Goal: Information Seeking & Learning: Learn about a topic

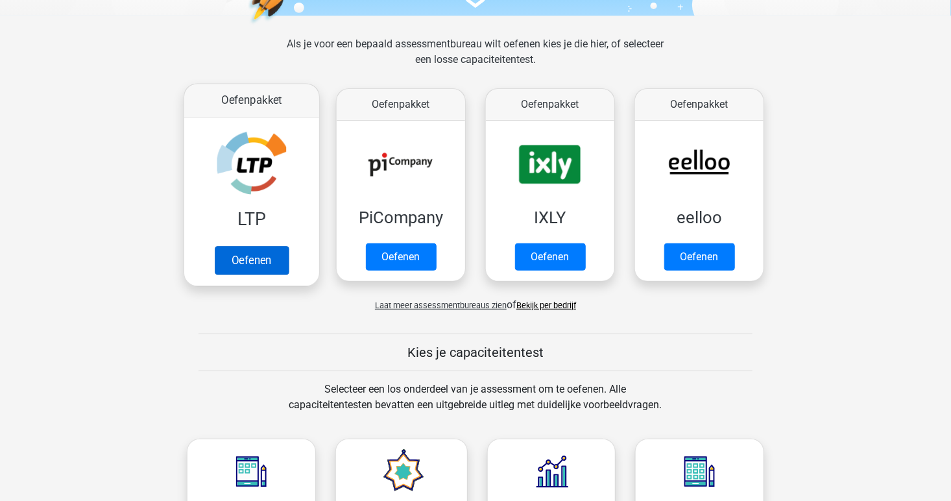
scroll to position [171, 0]
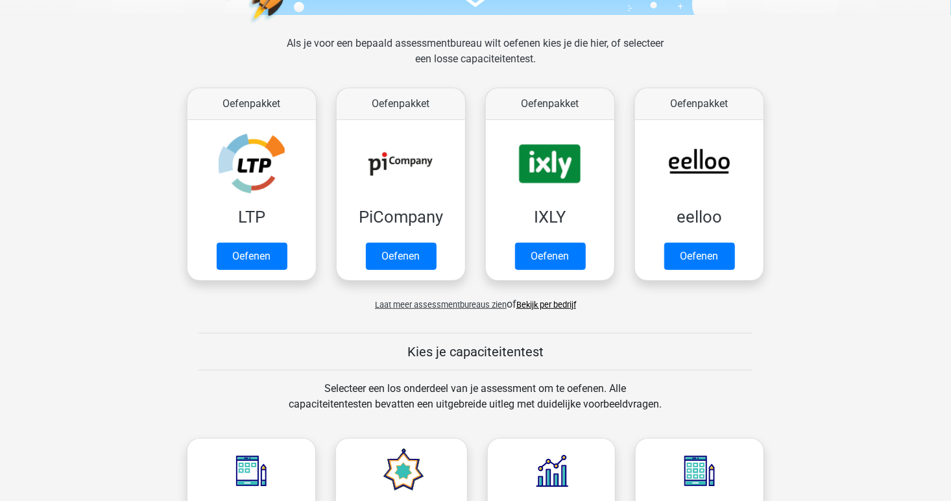
click at [481, 303] on span "Laat meer assessmentbureaus zien" at bounding box center [441, 305] width 132 height 10
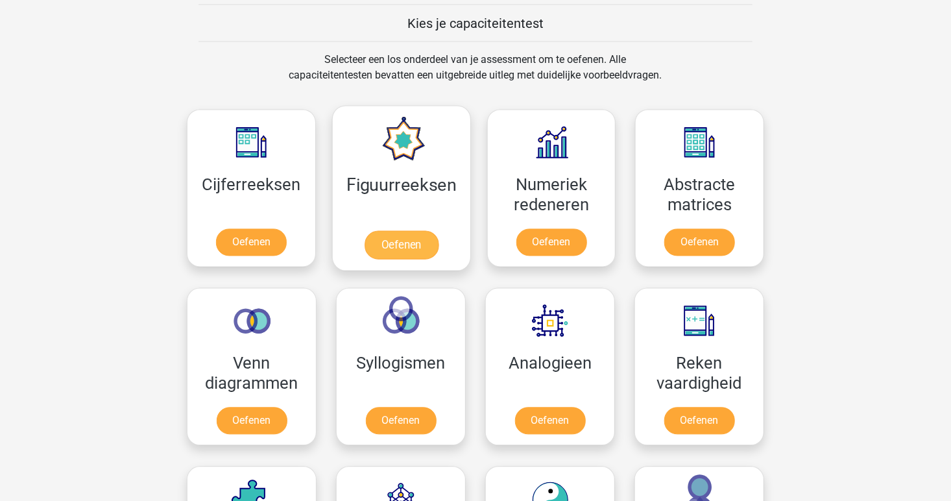
scroll to position [1153, 0]
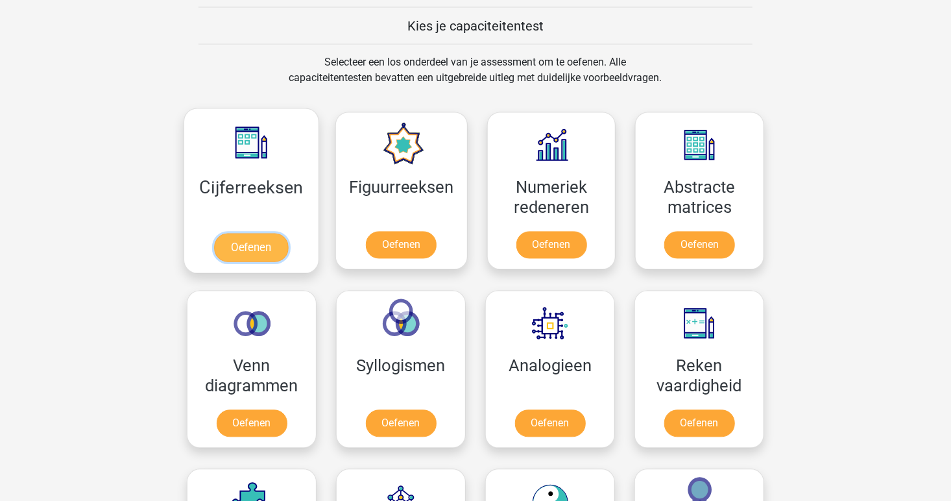
click at [249, 246] on link "Oefenen" at bounding box center [251, 247] width 74 height 29
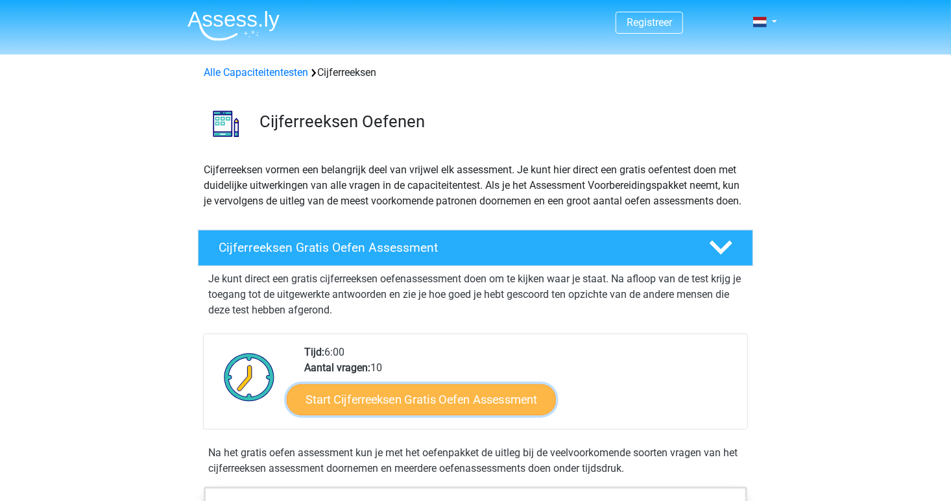
click at [392, 414] on link "Start Cijferreeksen Gratis Oefen Assessment" at bounding box center [421, 398] width 269 height 31
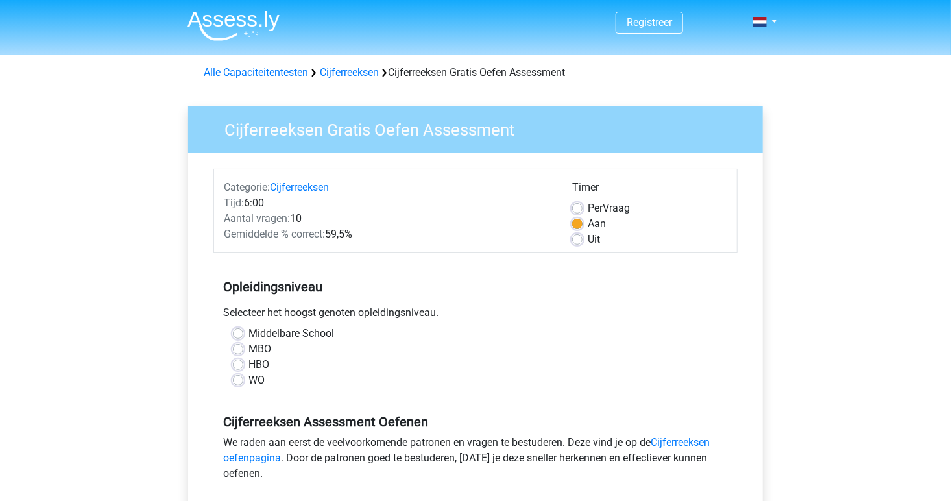
click at [392, 424] on h5 "Cijferreeksen Assessment Oefenen" at bounding box center [475, 422] width 505 height 16
click at [248, 379] on label "WO" at bounding box center [256, 380] width 16 height 16
click at [239, 379] on input "WO" at bounding box center [238, 378] width 10 height 13
radio input "true"
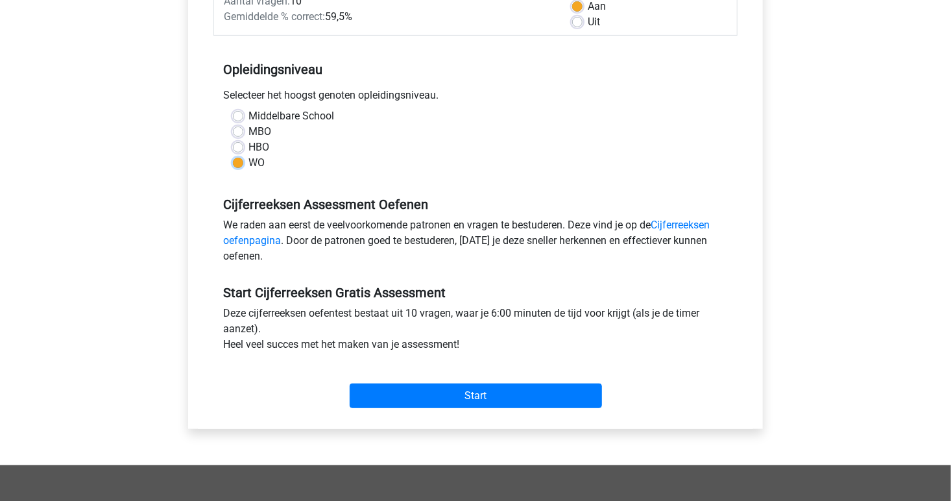
scroll to position [218, 0]
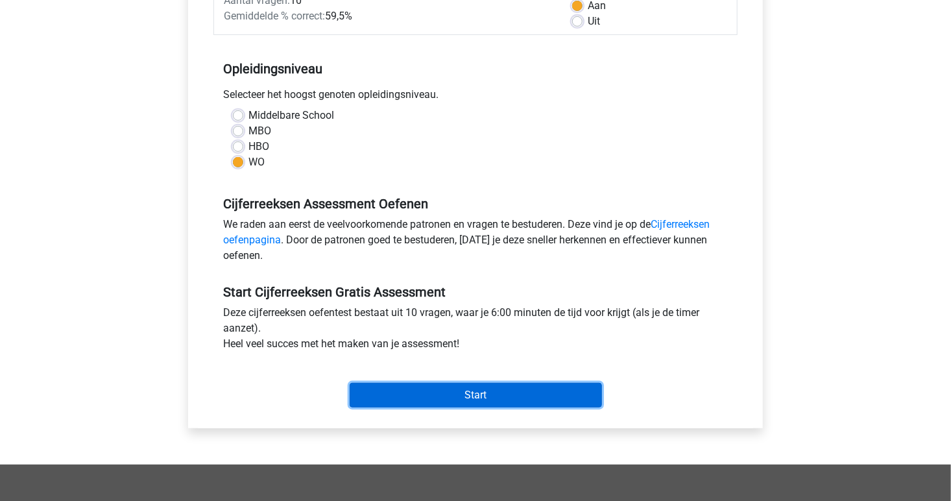
click at [502, 402] on input "Start" at bounding box center [476, 395] width 252 height 25
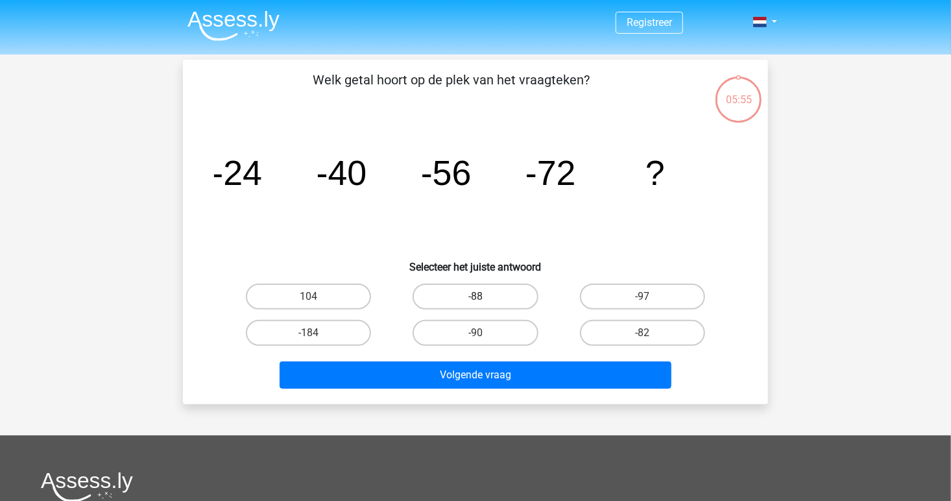
click at [480, 291] on label "-88" at bounding box center [474, 296] width 125 height 26
click at [480, 296] on input "-88" at bounding box center [479, 300] width 8 height 8
radio input "true"
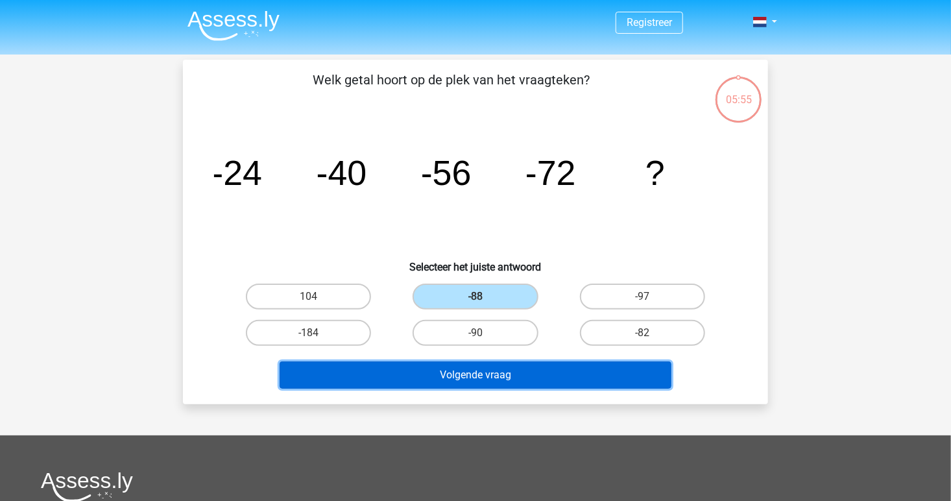
click at [479, 383] on button "Volgende vraag" at bounding box center [475, 374] width 392 height 27
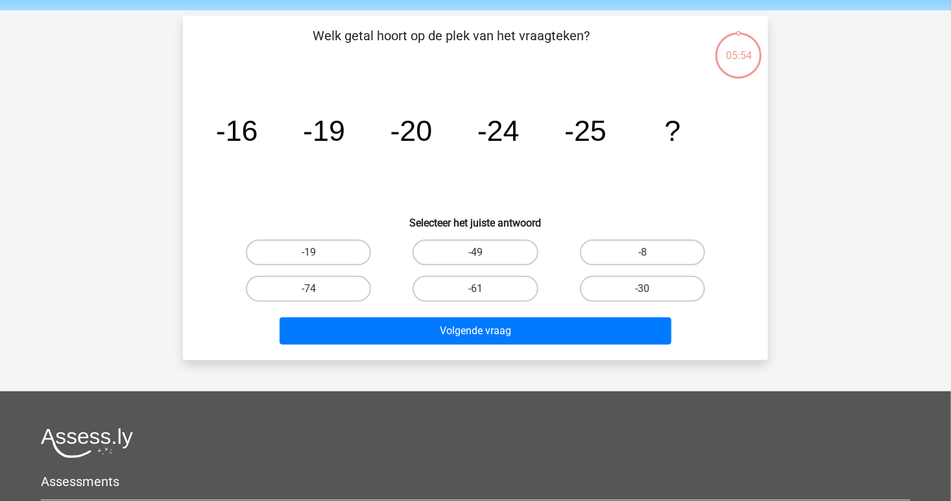
scroll to position [60, 0]
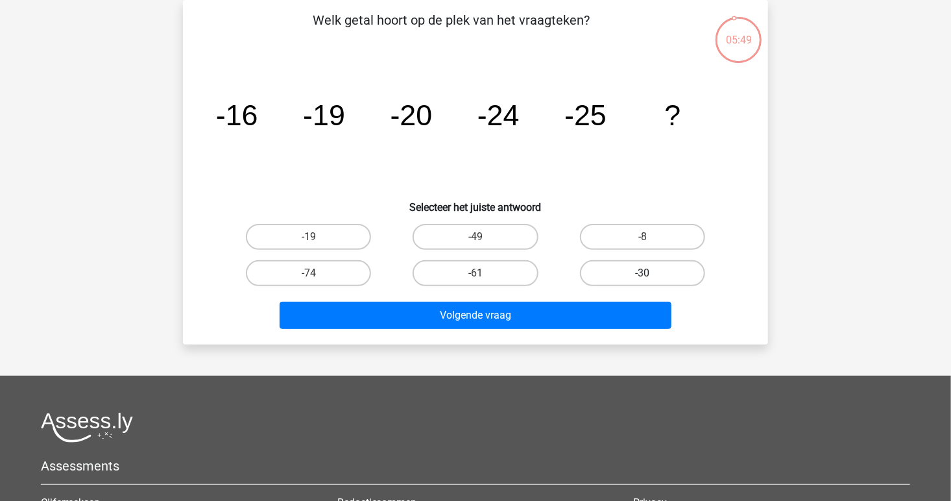
click at [641, 272] on label "-30" at bounding box center [642, 273] width 125 height 26
click at [642, 273] on input "-30" at bounding box center [646, 277] width 8 height 8
radio input "true"
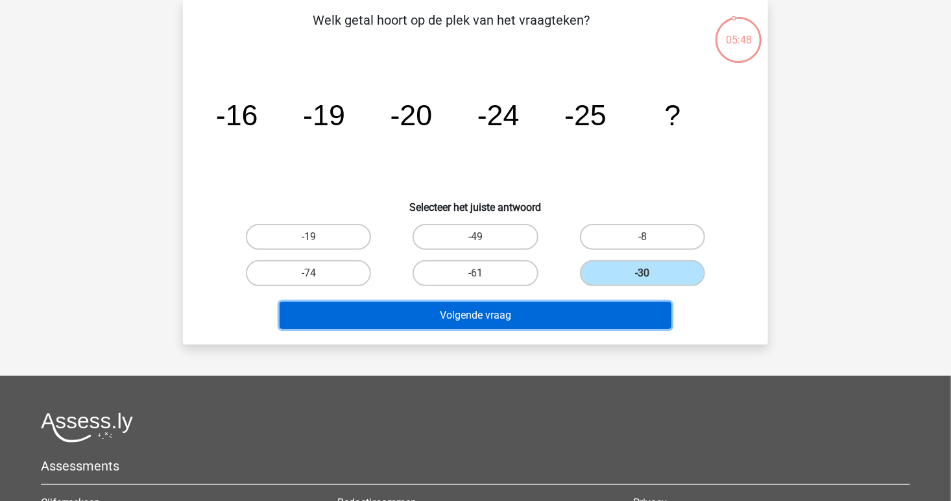
click at [580, 311] on button "Volgende vraag" at bounding box center [475, 315] width 392 height 27
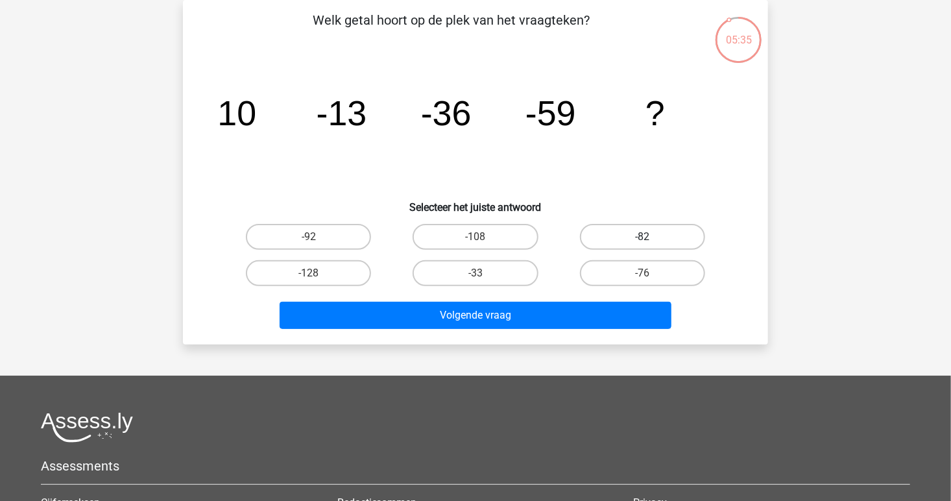
click at [610, 241] on label "-82" at bounding box center [642, 237] width 125 height 26
click at [642, 241] on input "-82" at bounding box center [646, 241] width 8 height 8
radio input "true"
click at [560, 292] on div "Volgende vraag" at bounding box center [475, 312] width 543 height 43
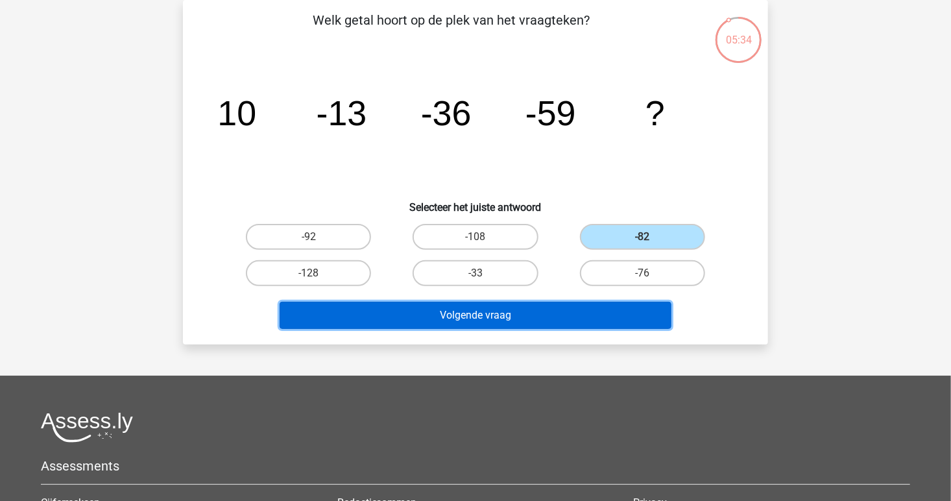
click at [544, 318] on button "Volgende vraag" at bounding box center [475, 315] width 392 height 27
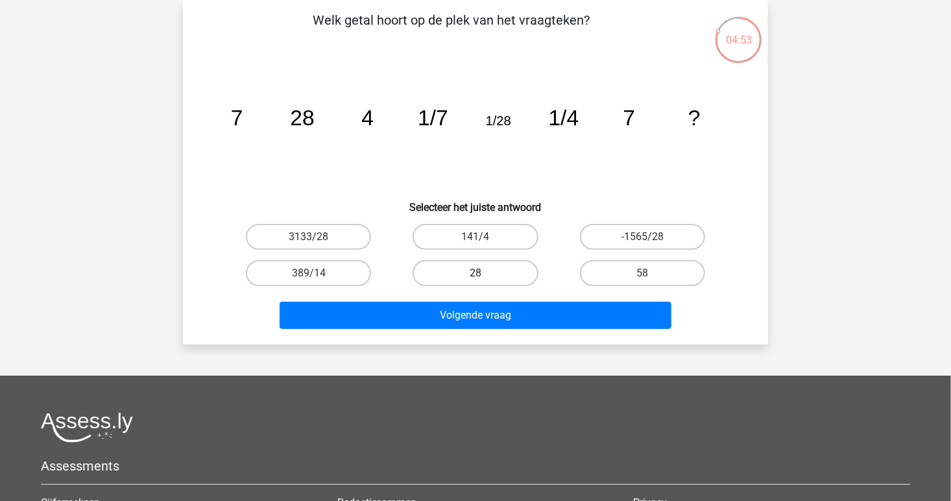
click at [494, 276] on label "28" at bounding box center [474, 273] width 125 height 26
click at [484, 276] on input "28" at bounding box center [479, 277] width 8 height 8
radio input "true"
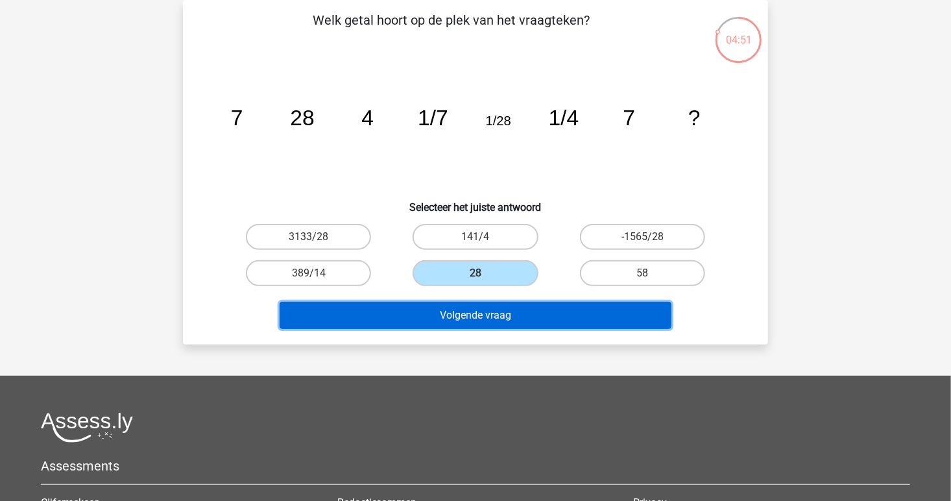
click at [499, 316] on button "Volgende vraag" at bounding box center [475, 315] width 392 height 27
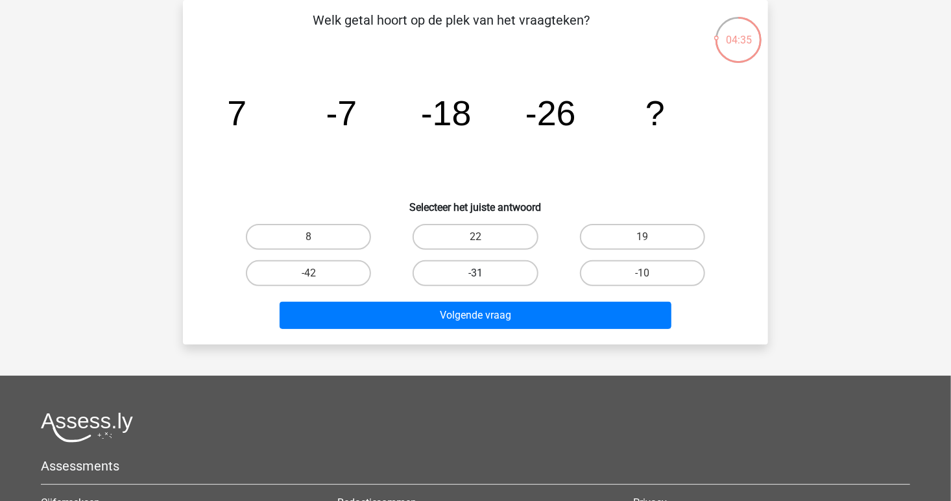
click at [495, 263] on label "-31" at bounding box center [474, 273] width 125 height 26
click at [484, 273] on input "-31" at bounding box center [479, 277] width 8 height 8
radio input "true"
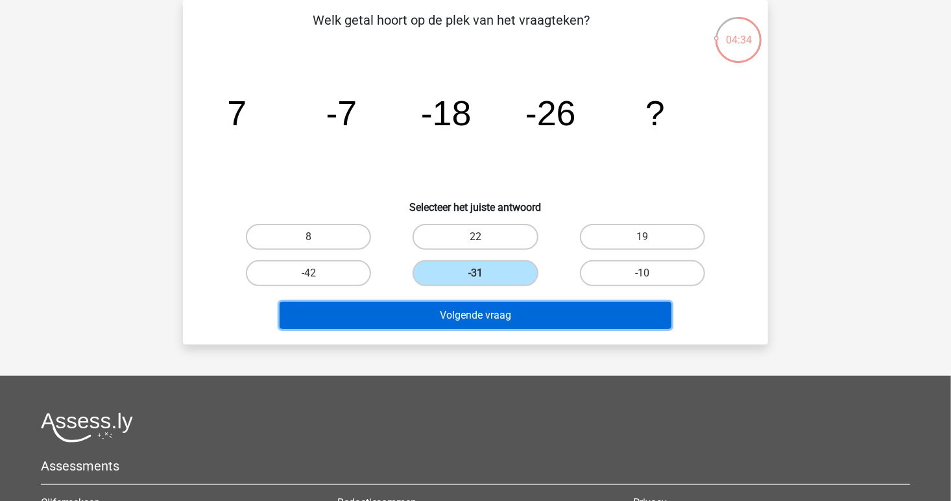
click at [497, 318] on button "Volgende vraag" at bounding box center [475, 315] width 392 height 27
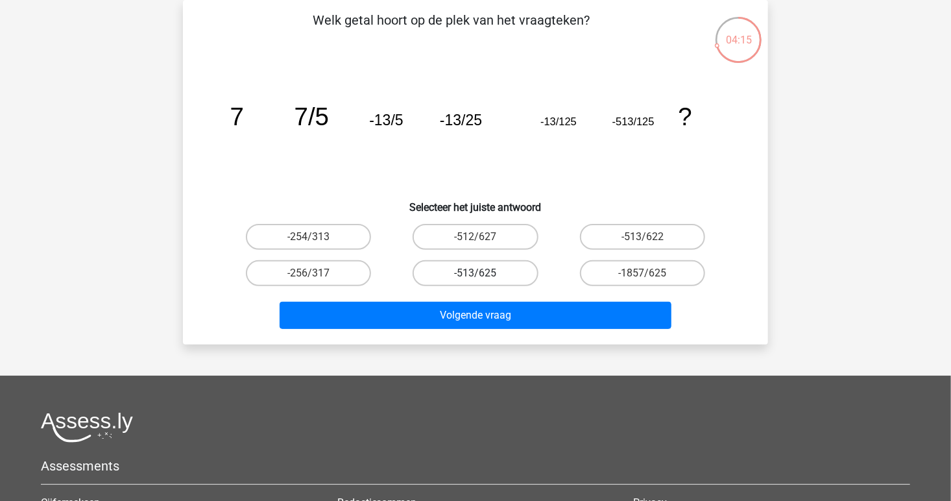
click at [493, 275] on label "-513/625" at bounding box center [474, 273] width 125 height 26
click at [484, 275] on input "-513/625" at bounding box center [479, 277] width 8 height 8
radio input "true"
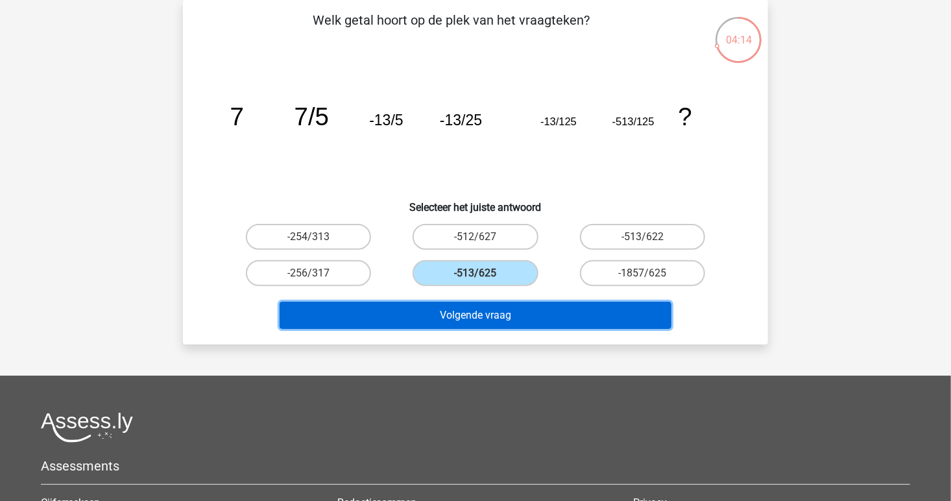
click at [508, 316] on button "Volgende vraag" at bounding box center [475, 315] width 392 height 27
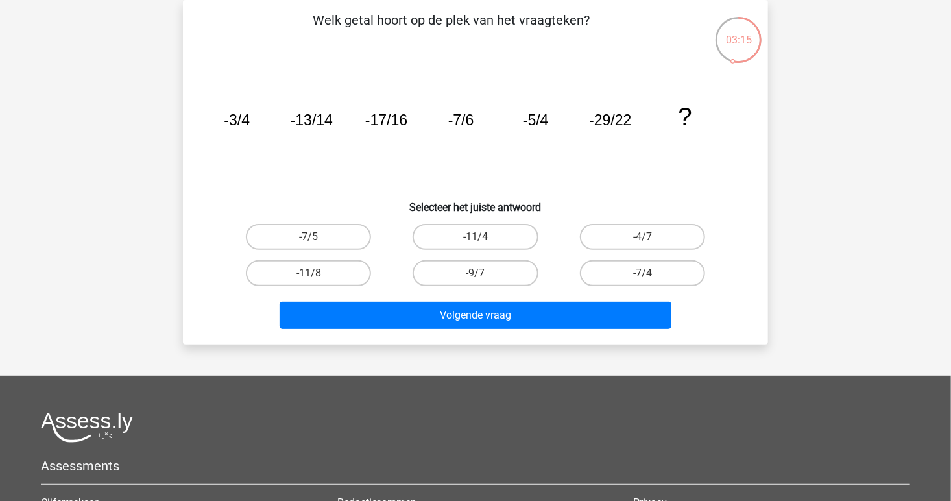
click at [610, 143] on icon "image/svg+xml -3/4 -13/14 -17/16 -7/6 -5/4 -29/22 ?" at bounding box center [475, 125] width 523 height 131
click at [334, 280] on label "-11/8" at bounding box center [308, 273] width 125 height 26
click at [317, 280] on input "-11/8" at bounding box center [313, 277] width 8 height 8
radio input "true"
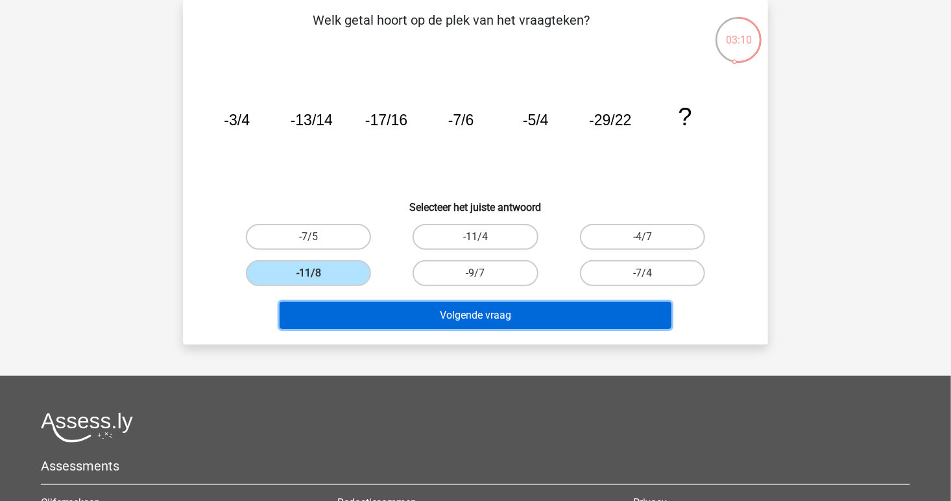
click at [375, 316] on button "Volgende vraag" at bounding box center [475, 315] width 392 height 27
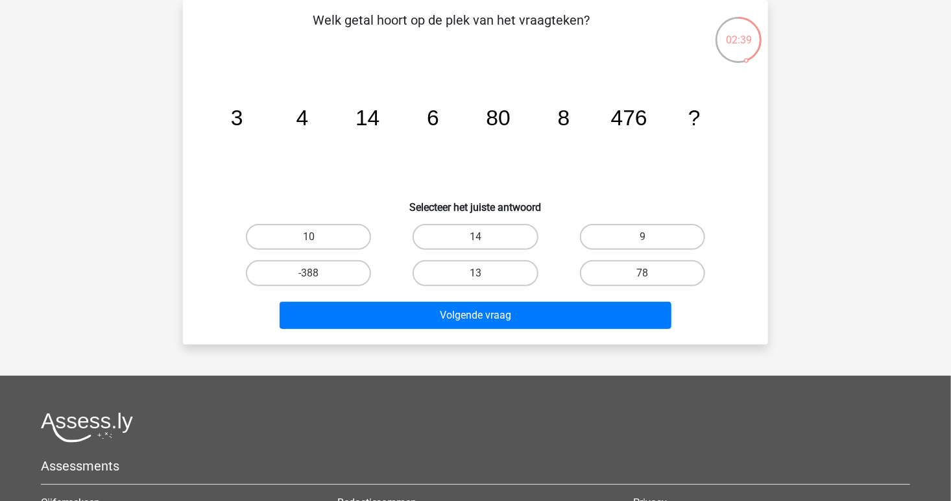
click at [597, 152] on icon "image/svg+xml 3 4 14 6 80 8 476 ?" at bounding box center [475, 125] width 523 height 131
click at [501, 228] on label "14" at bounding box center [474, 237] width 125 height 26
click at [484, 237] on input "14" at bounding box center [479, 241] width 8 height 8
radio input "true"
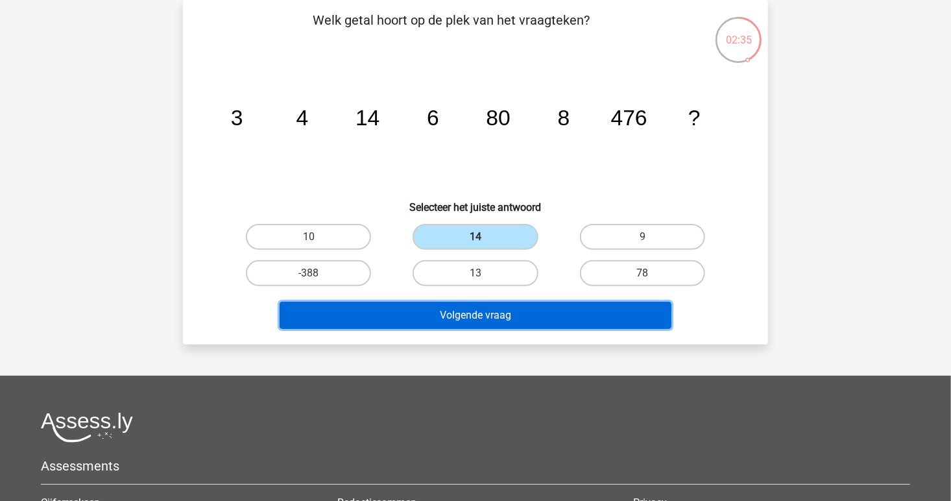
click at [486, 318] on button "Volgende vraag" at bounding box center [475, 315] width 392 height 27
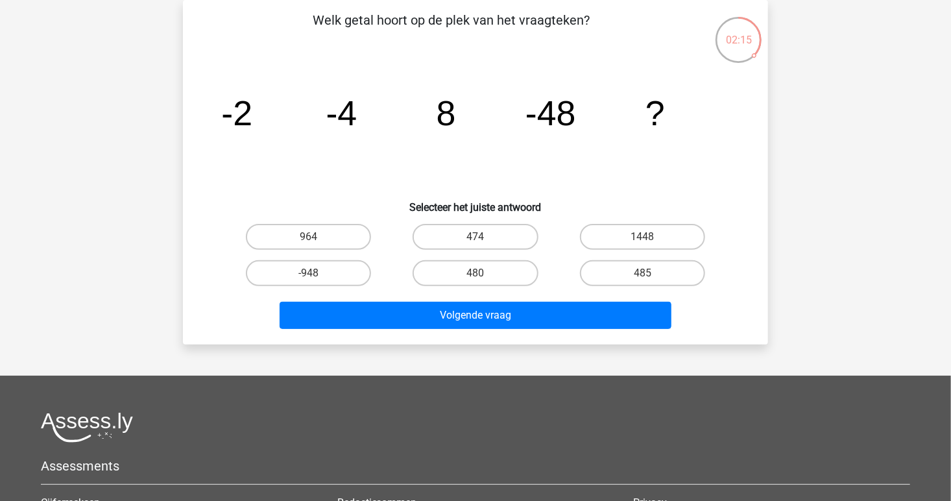
click at [646, 163] on icon "image/svg+xml -2 -4 8 -48 ?" at bounding box center [475, 125] width 523 height 131
click at [485, 274] on label "480" at bounding box center [474, 273] width 125 height 26
click at [484, 274] on input "480" at bounding box center [479, 277] width 8 height 8
radio input "true"
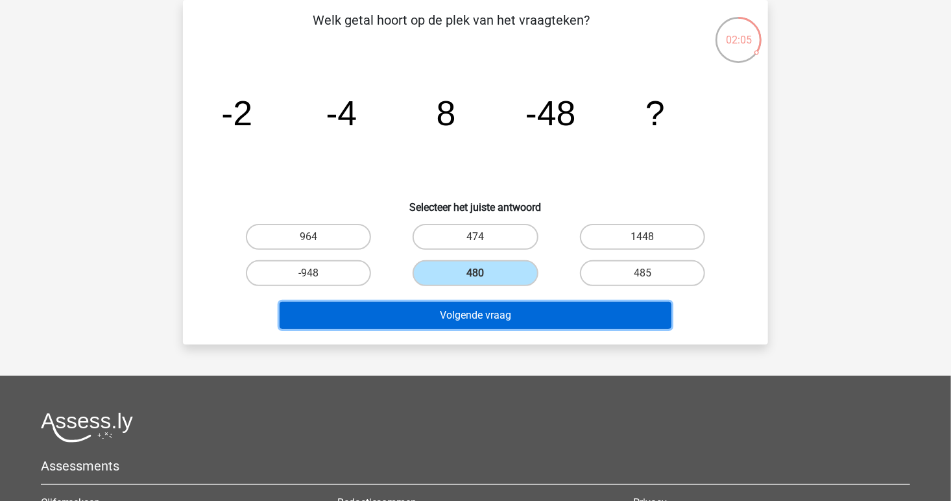
click at [490, 327] on button "Volgende vraag" at bounding box center [475, 315] width 392 height 27
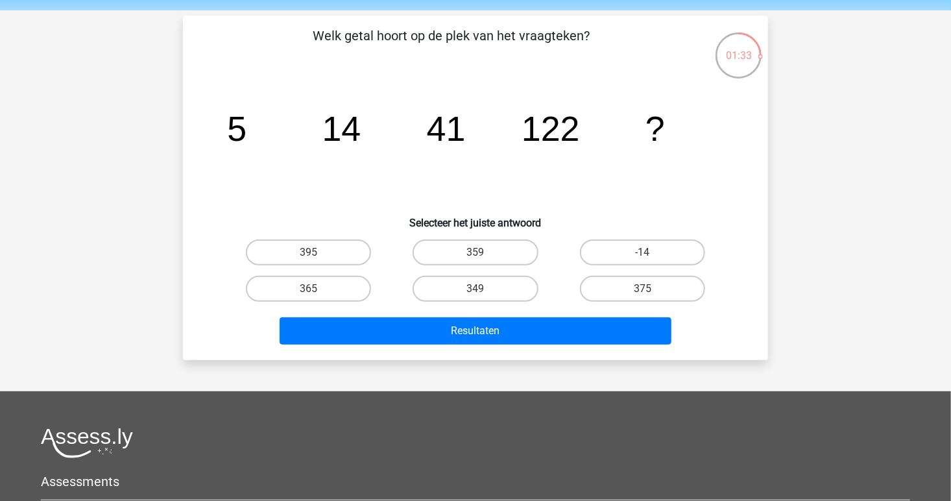
scroll to position [50, 0]
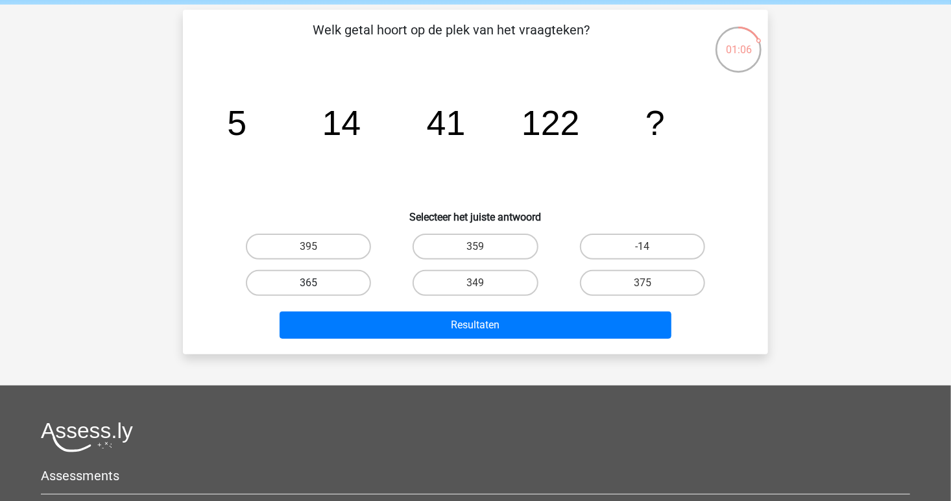
click at [287, 283] on label "365" at bounding box center [308, 283] width 125 height 26
click at [309, 283] on input "365" at bounding box center [313, 287] width 8 height 8
radio input "true"
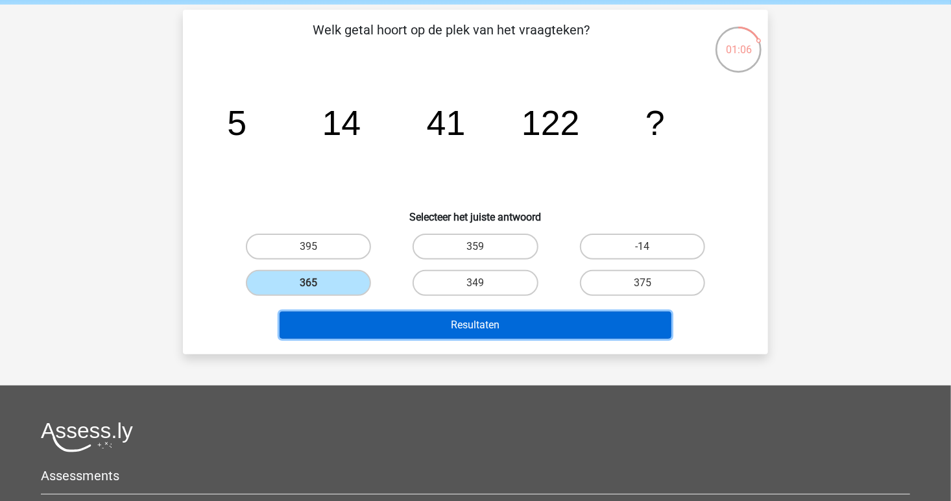
click at [356, 326] on button "Resultaten" at bounding box center [475, 324] width 392 height 27
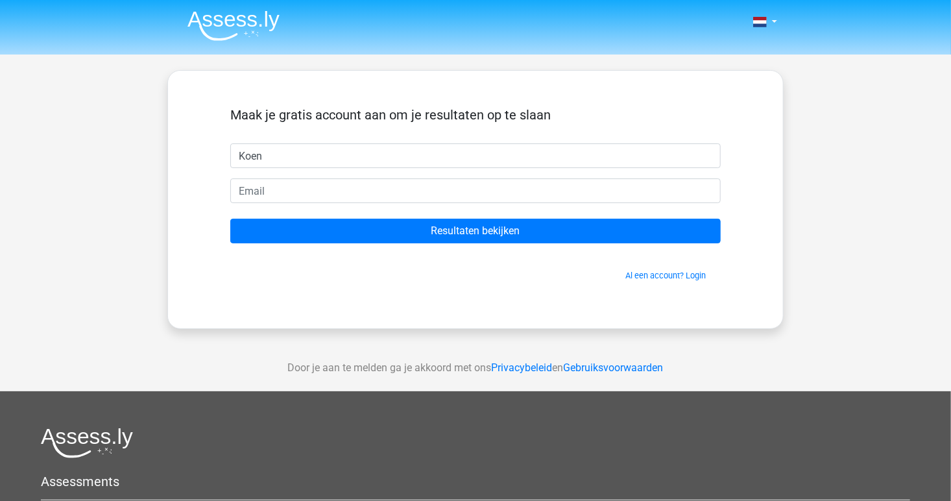
type input "Koen"
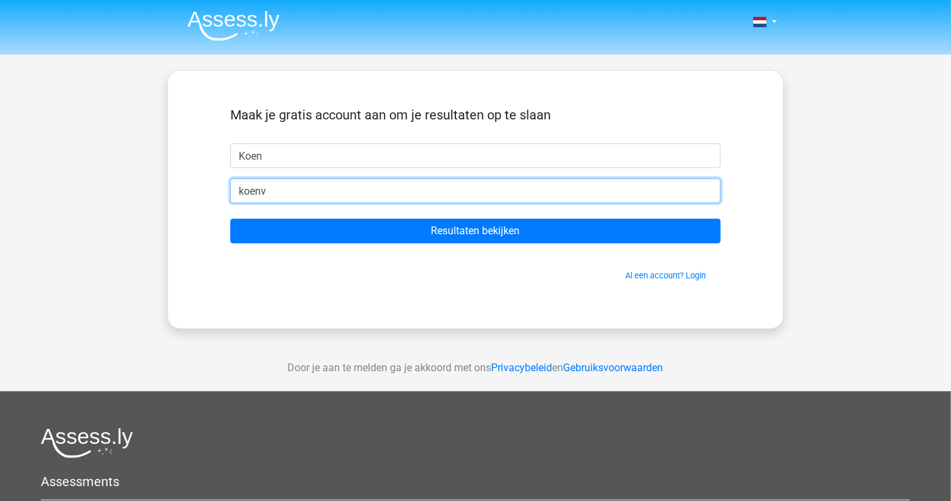
type input "koenvandenhout@gmail.com"
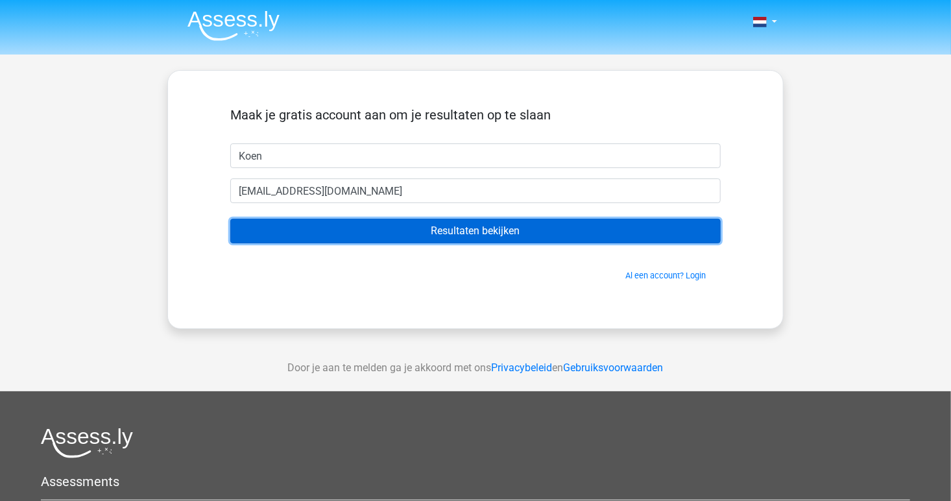
click at [462, 237] on input "Resultaten bekijken" at bounding box center [475, 231] width 490 height 25
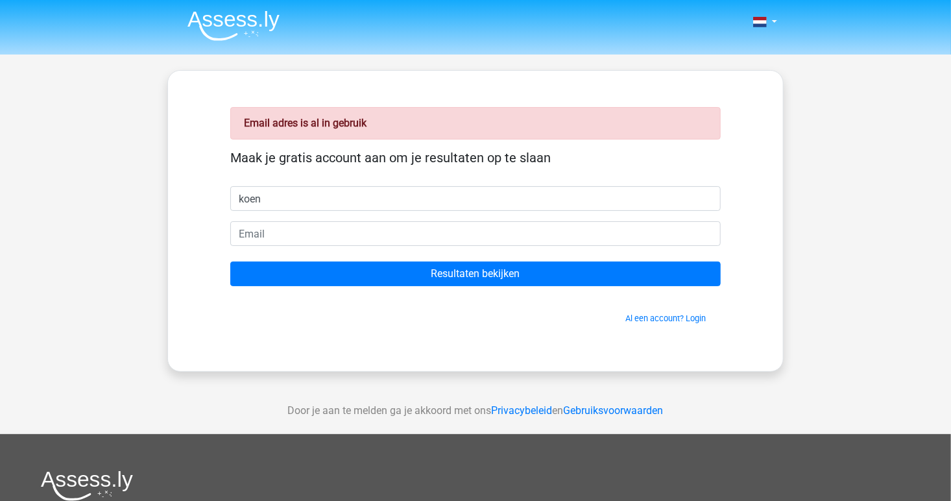
type input "koen"
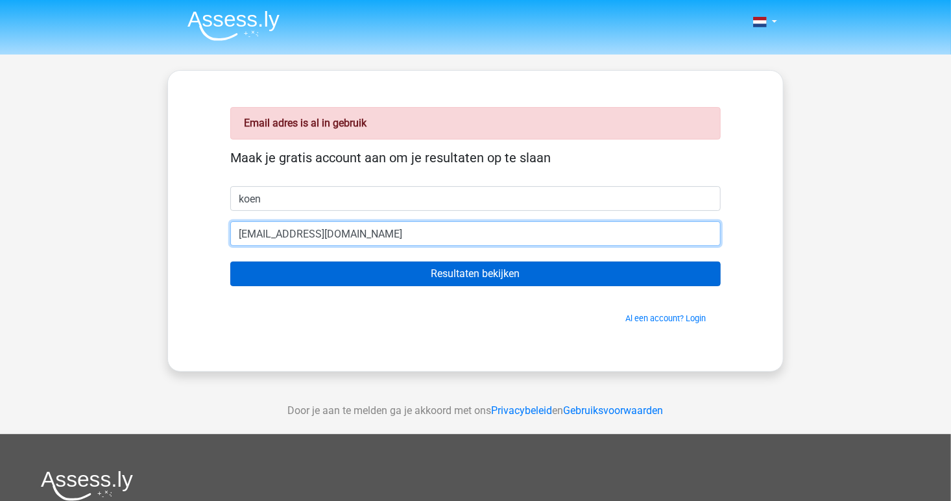
type input "[EMAIL_ADDRESS][DOMAIN_NAME]"
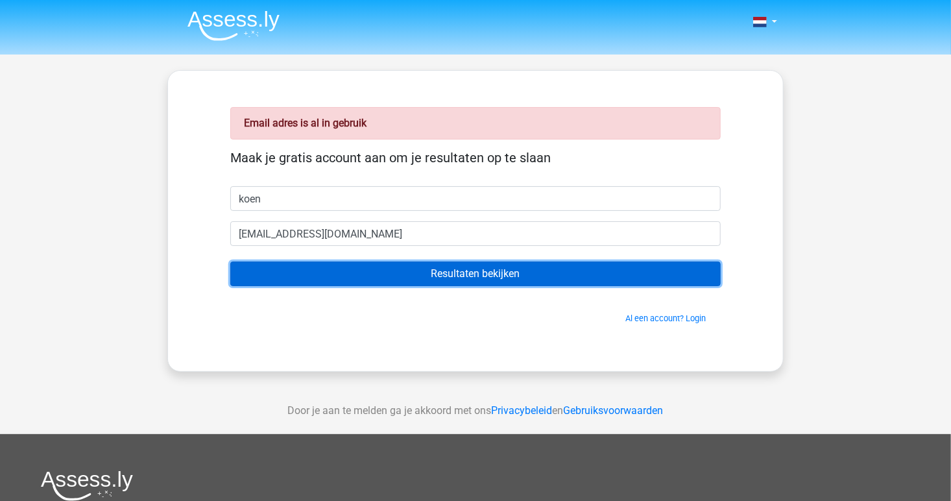
click at [451, 276] on input "Resultaten bekijken" at bounding box center [475, 273] width 490 height 25
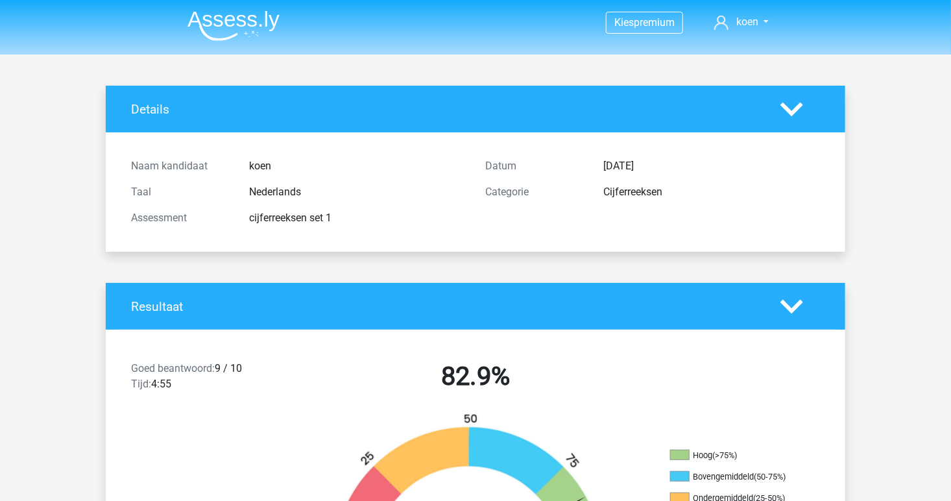
click at [232, 21] on img at bounding box center [233, 25] width 92 height 30
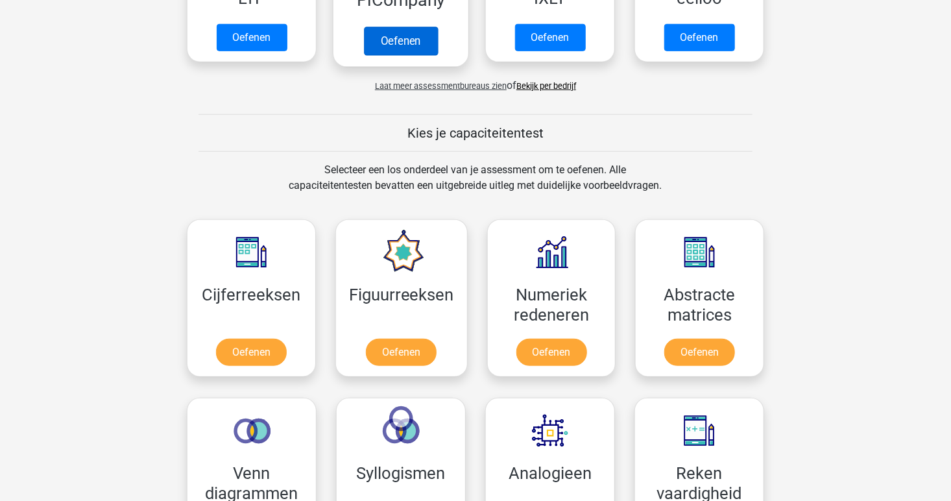
scroll to position [428, 0]
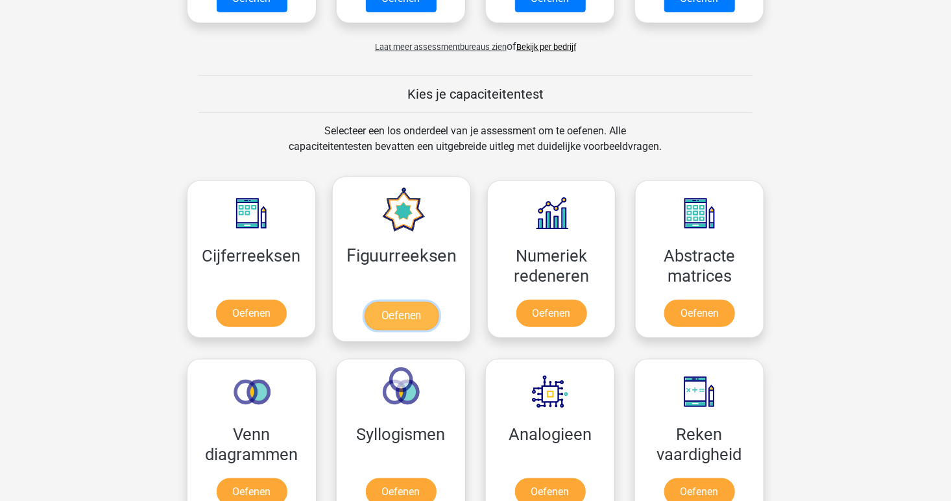
click at [403, 308] on link "Oefenen" at bounding box center [401, 316] width 74 height 29
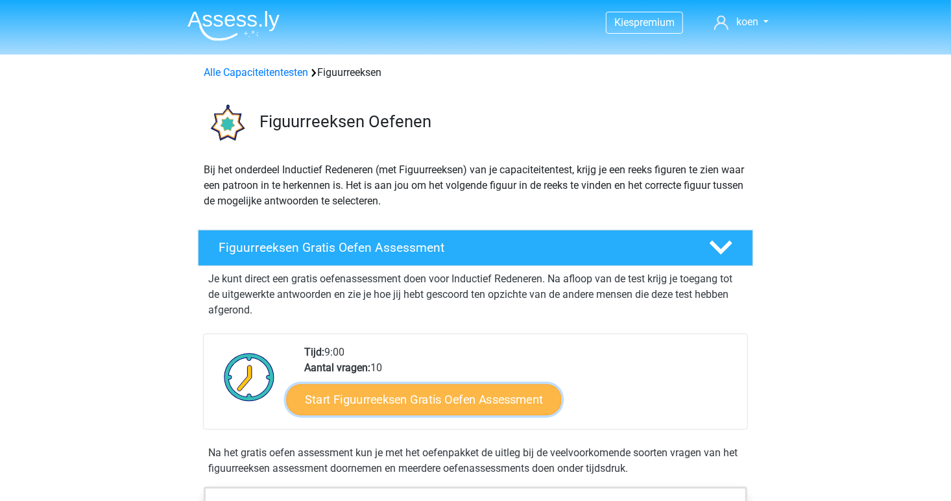
click at [407, 398] on link "Start Figuurreeksen Gratis Oefen Assessment" at bounding box center [424, 398] width 275 height 31
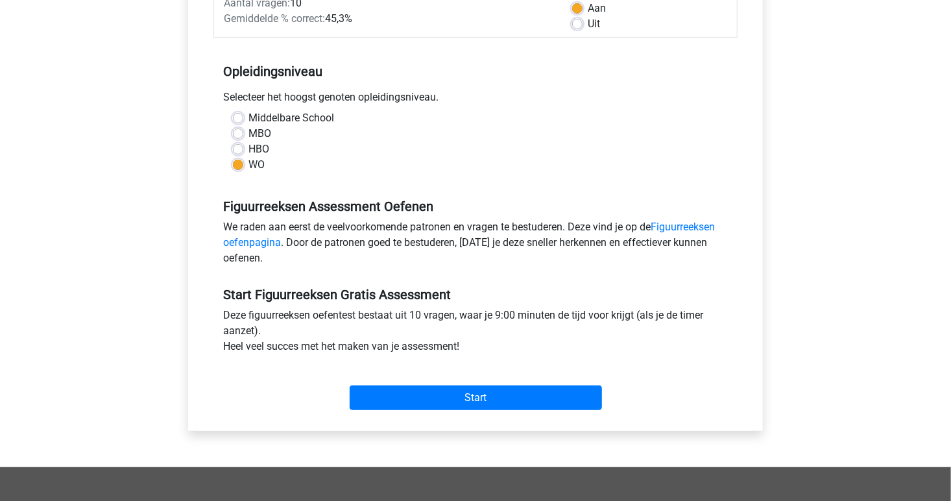
scroll to position [232, 0]
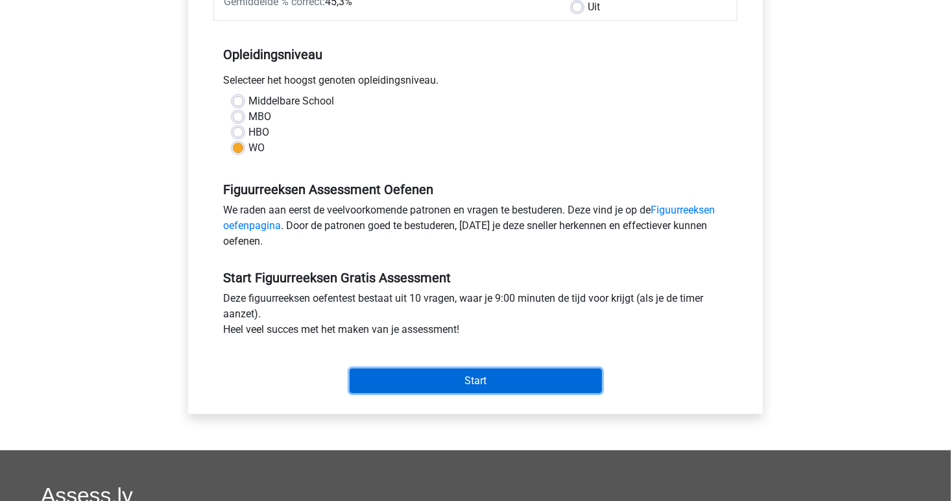
click at [416, 375] on input "Start" at bounding box center [476, 380] width 252 height 25
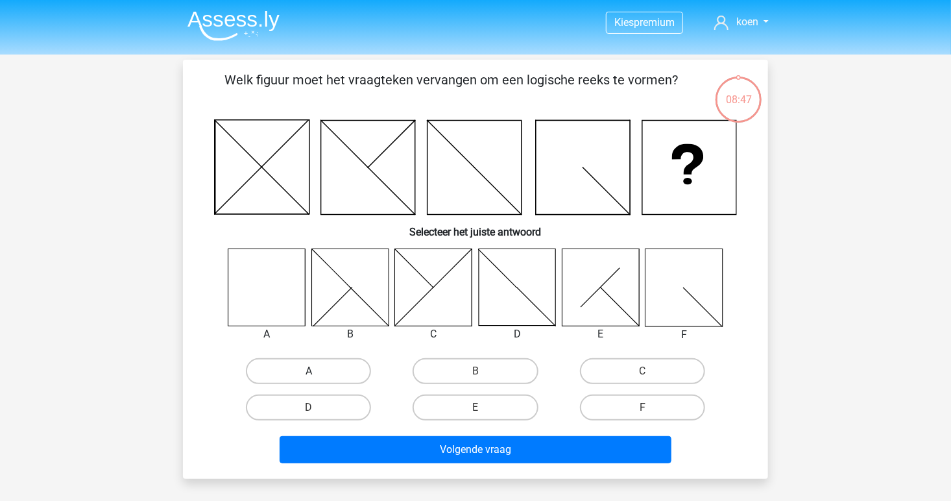
click at [304, 374] on label "A" at bounding box center [308, 371] width 125 height 26
click at [309, 374] on input "A" at bounding box center [313, 375] width 8 height 8
radio input "true"
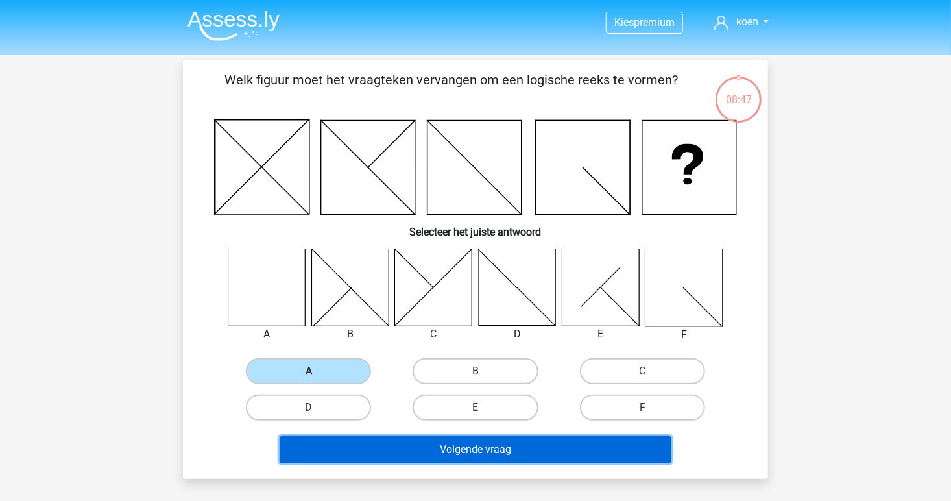
click at [377, 457] on button "Volgende vraag" at bounding box center [475, 449] width 392 height 27
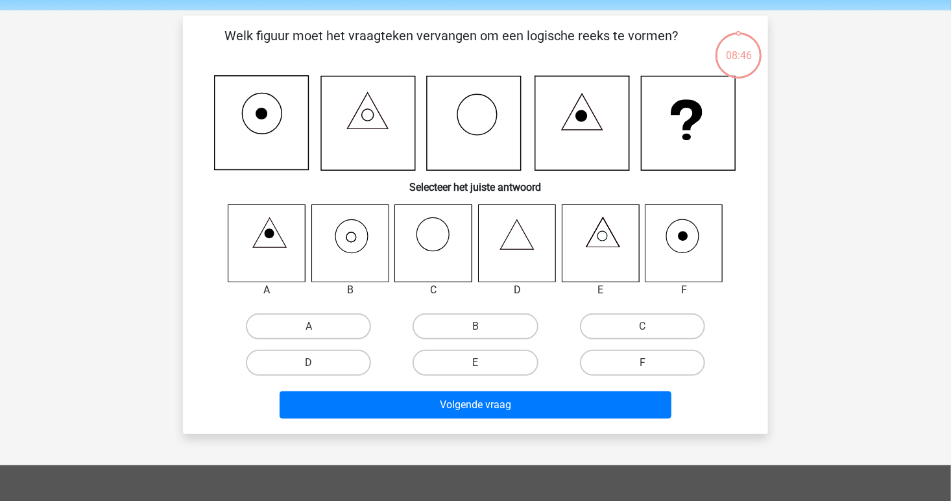
scroll to position [60, 0]
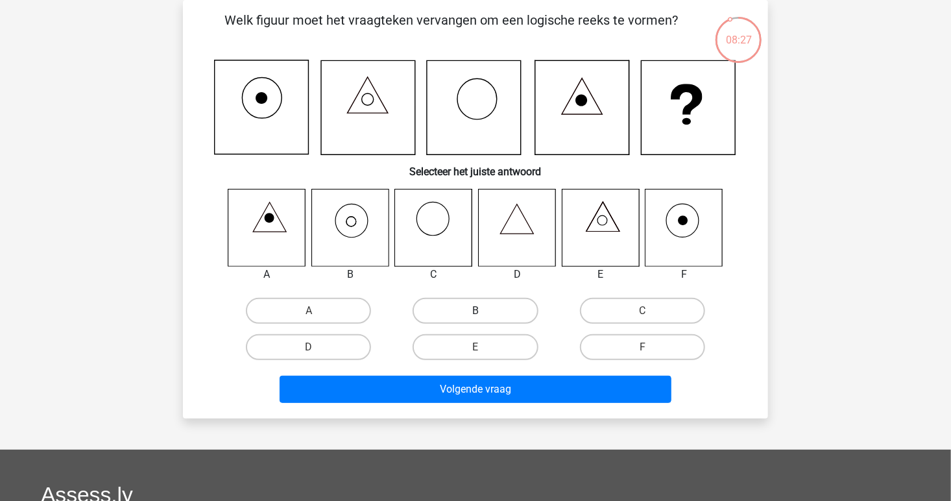
click at [460, 307] on label "B" at bounding box center [474, 311] width 125 height 26
click at [475, 311] on input "B" at bounding box center [479, 315] width 8 height 8
radio input "true"
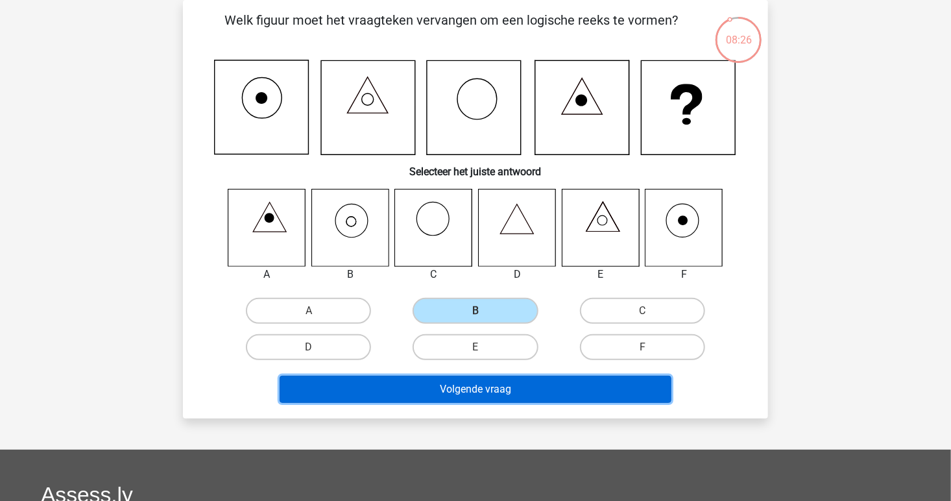
click at [467, 385] on button "Volgende vraag" at bounding box center [475, 388] width 392 height 27
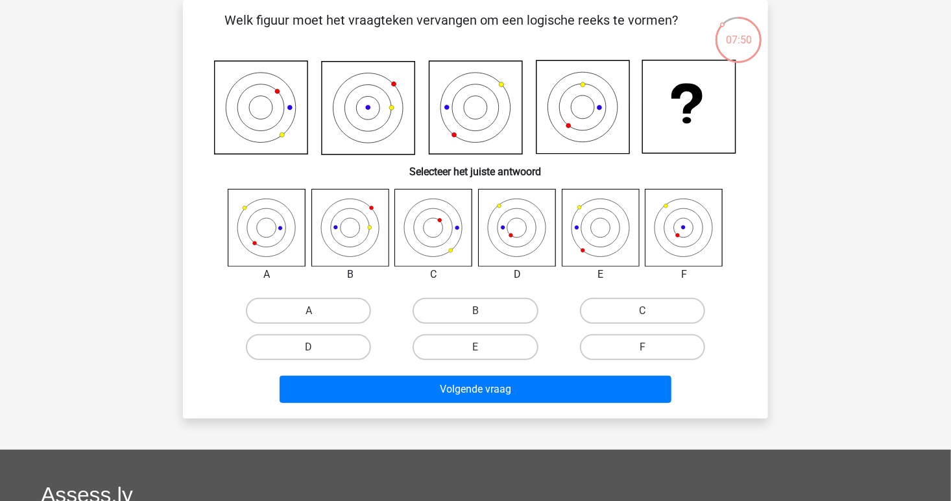
click at [316, 317] on input "A" at bounding box center [313, 315] width 8 height 8
radio input "true"
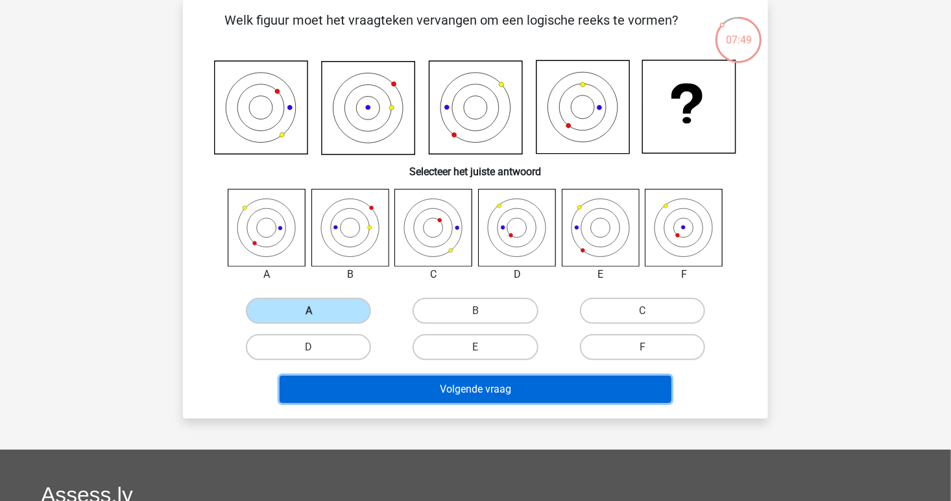
click at [425, 389] on button "Volgende vraag" at bounding box center [475, 388] width 392 height 27
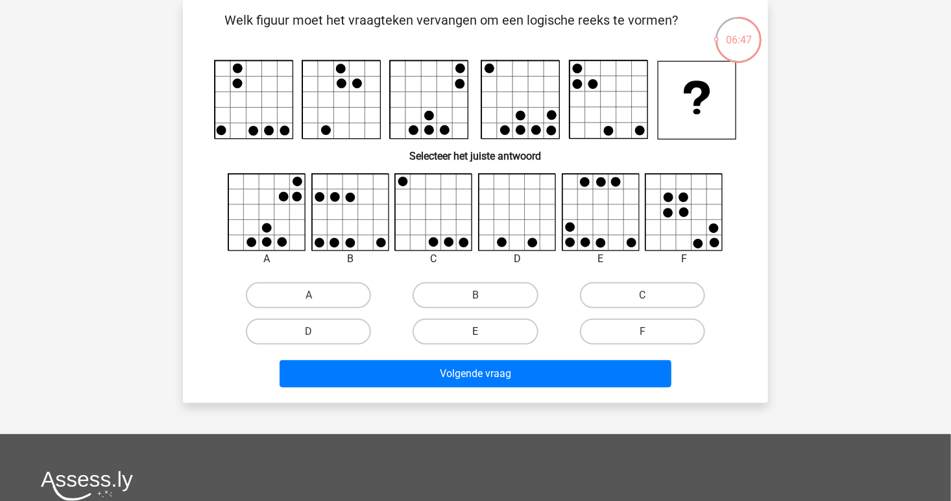
click at [457, 332] on label "E" at bounding box center [474, 331] width 125 height 26
click at [475, 332] on input "E" at bounding box center [479, 335] width 8 height 8
radio input "true"
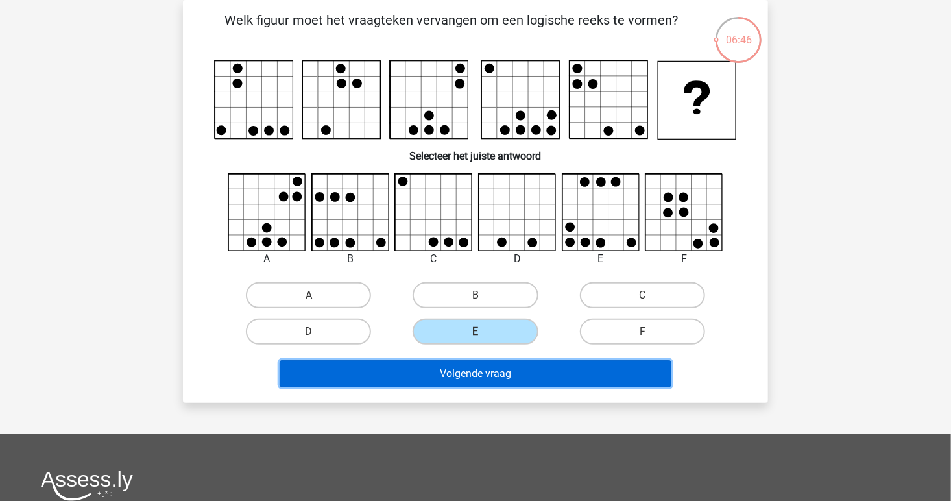
click at [457, 364] on button "Volgende vraag" at bounding box center [475, 373] width 392 height 27
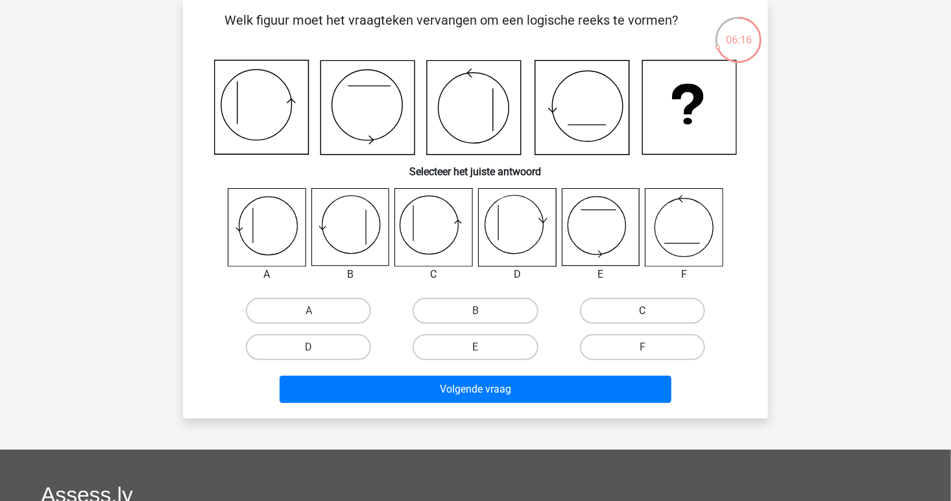
click at [641, 320] on label "C" at bounding box center [642, 311] width 125 height 26
click at [642, 319] on input "C" at bounding box center [646, 315] width 8 height 8
radio input "true"
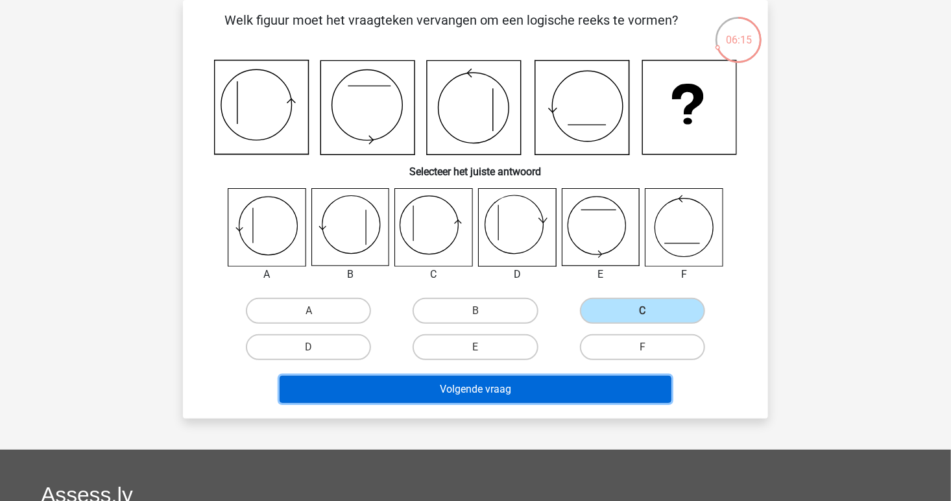
click at [592, 386] on button "Volgende vraag" at bounding box center [475, 388] width 392 height 27
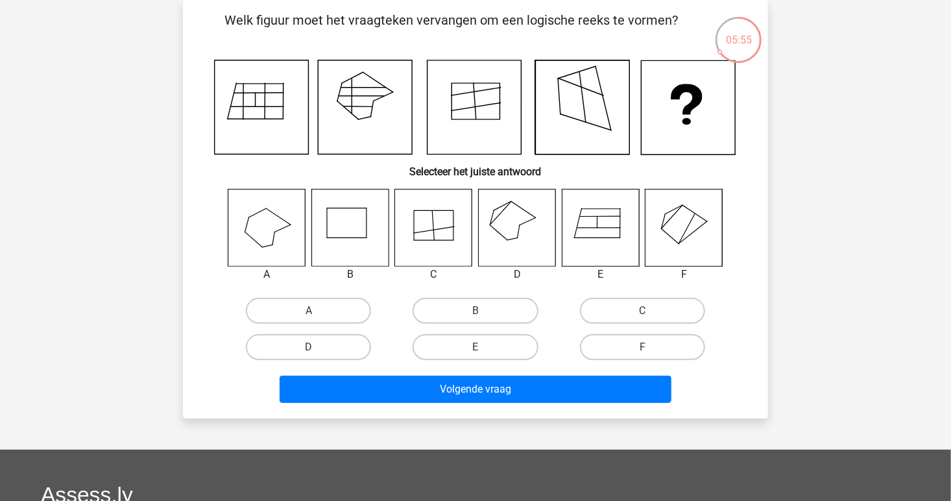
click at [527, 229] on icon at bounding box center [517, 227] width 77 height 77
click at [308, 346] on label "D" at bounding box center [308, 347] width 125 height 26
click at [309, 347] on input "D" at bounding box center [313, 351] width 8 height 8
radio input "true"
click at [370, 370] on div "Volgende vraag" at bounding box center [475, 386] width 543 height 43
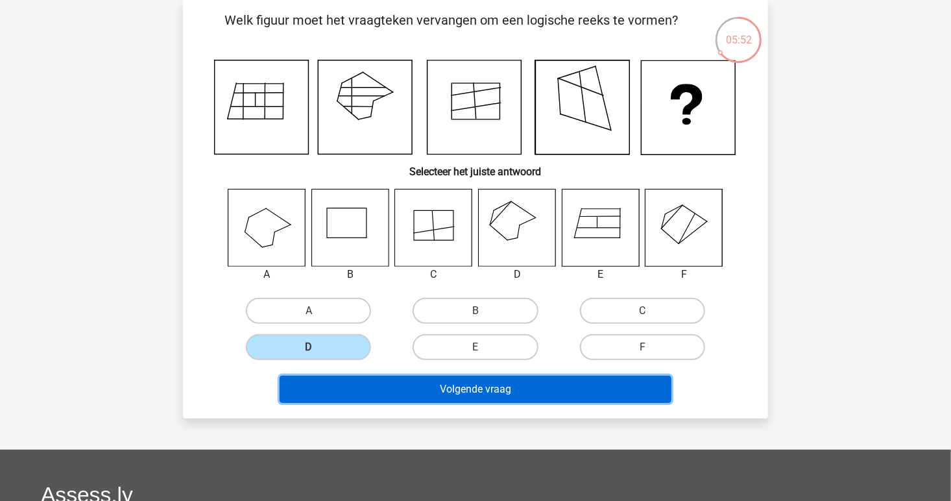
click at [375, 376] on button "Volgende vraag" at bounding box center [475, 388] width 392 height 27
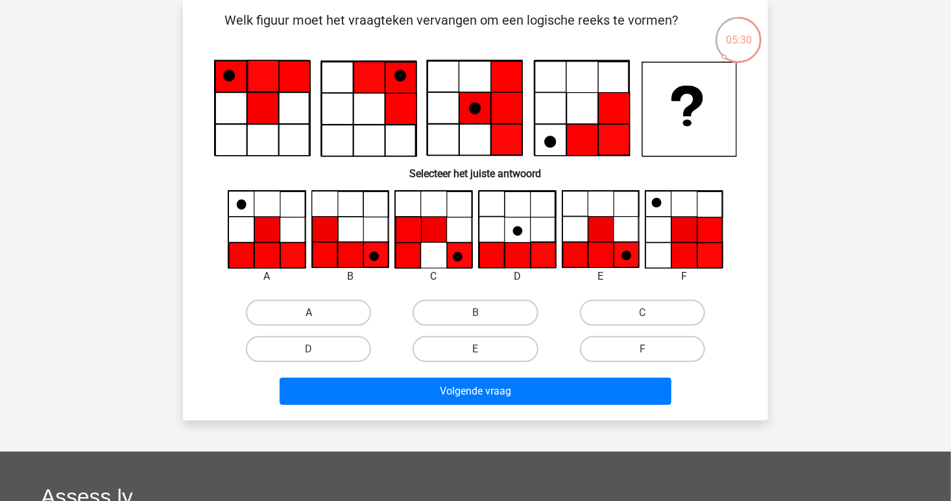
click at [270, 315] on label "A" at bounding box center [308, 313] width 125 height 26
click at [309, 315] on input "A" at bounding box center [313, 317] width 8 height 8
radio input "true"
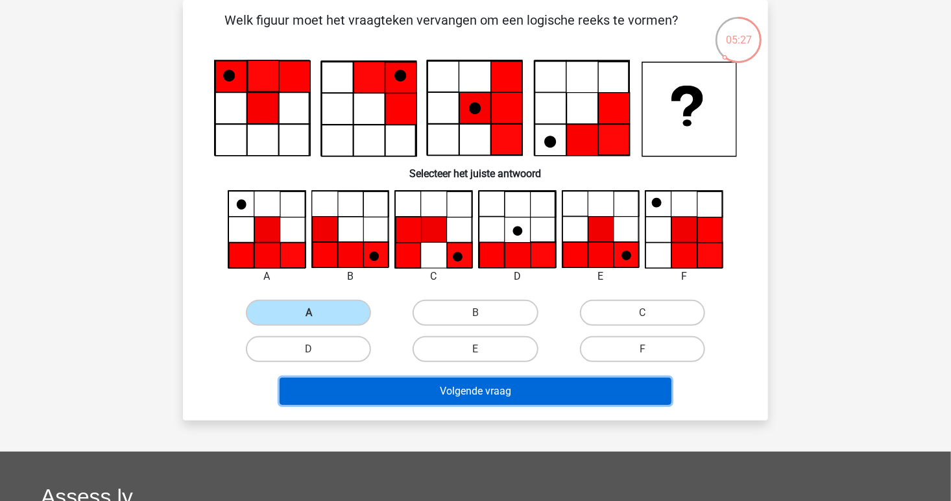
click at [460, 392] on button "Volgende vraag" at bounding box center [475, 390] width 392 height 27
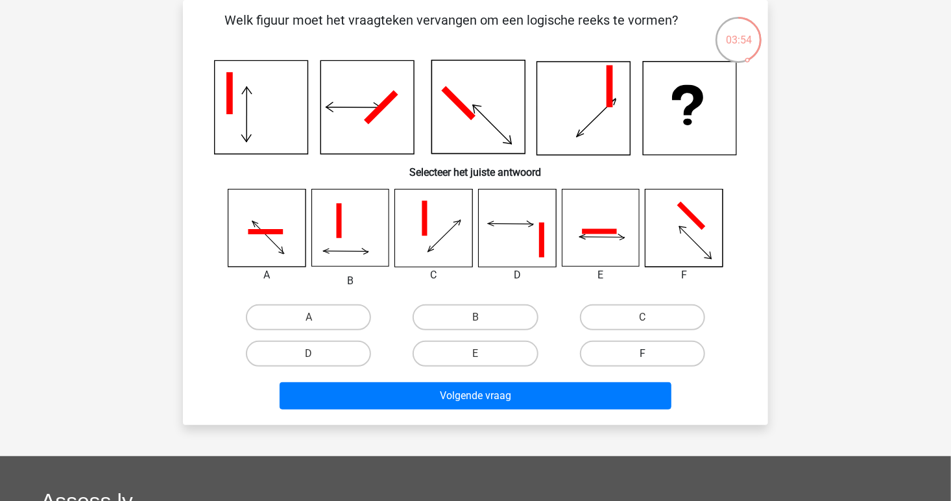
click at [615, 347] on label "F" at bounding box center [642, 353] width 125 height 26
click at [642, 353] on input "F" at bounding box center [646, 357] width 8 height 8
radio input "true"
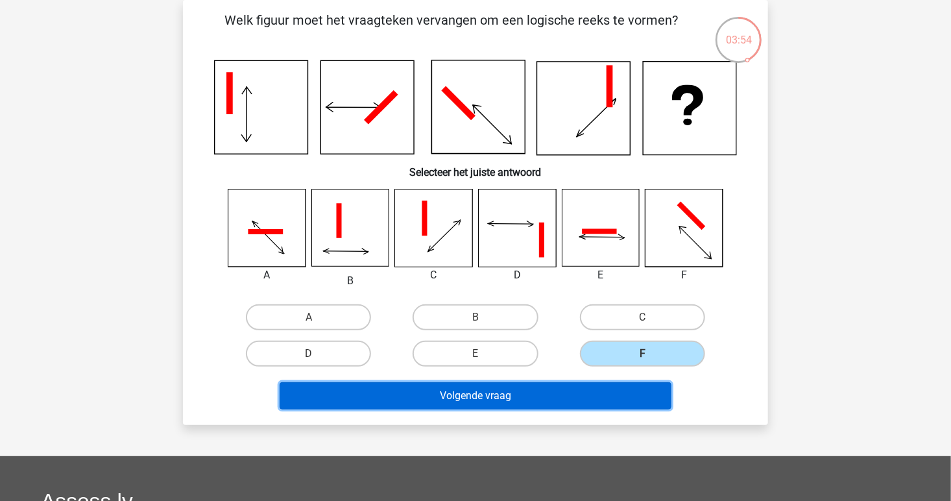
click at [579, 385] on button "Volgende vraag" at bounding box center [475, 395] width 392 height 27
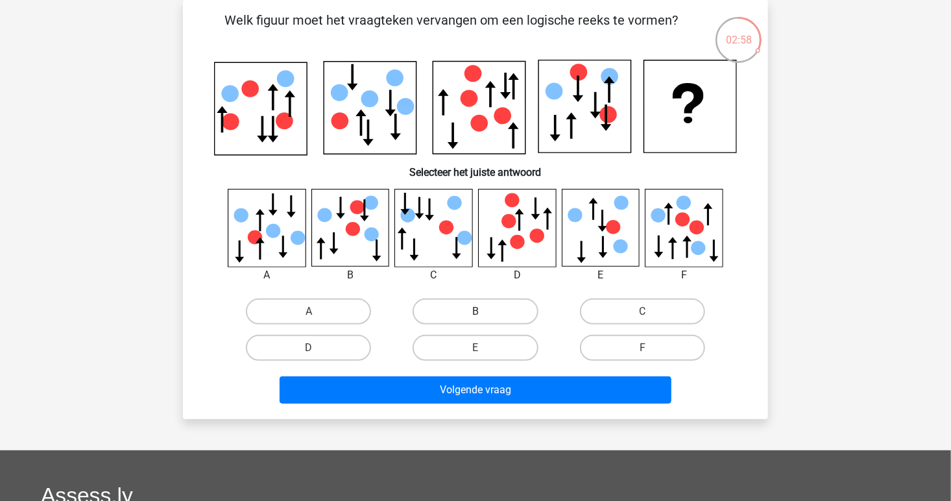
click at [449, 316] on label "B" at bounding box center [474, 311] width 125 height 26
click at [475, 316] on input "B" at bounding box center [479, 315] width 8 height 8
radio input "true"
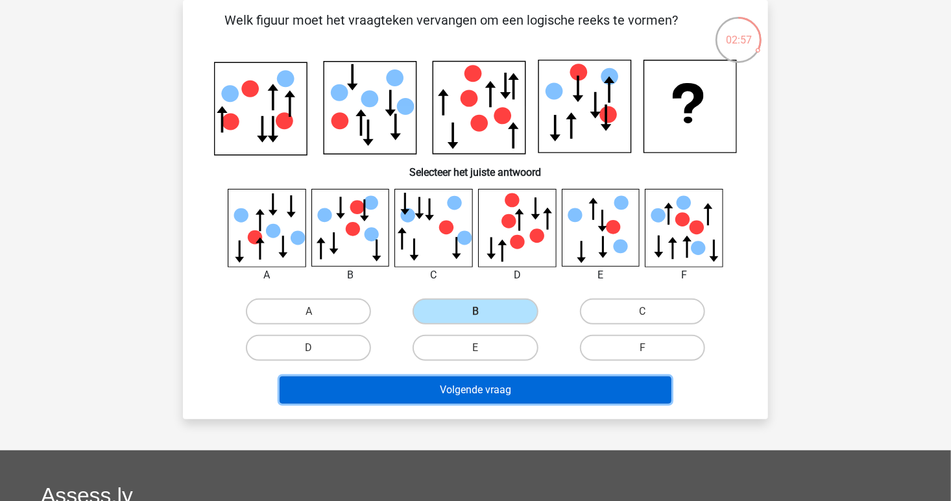
click at [463, 396] on button "Volgende vraag" at bounding box center [475, 389] width 392 height 27
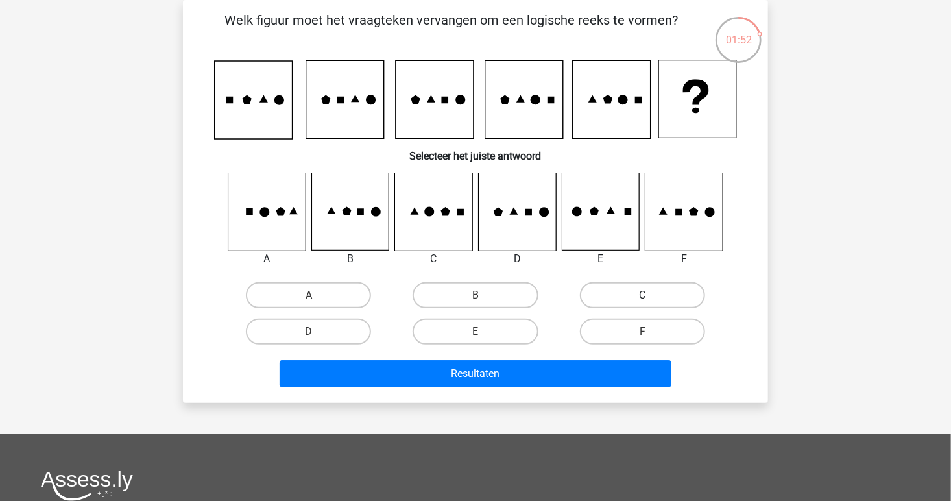
click at [602, 291] on label "C" at bounding box center [642, 295] width 125 height 26
click at [642, 295] on input "C" at bounding box center [646, 299] width 8 height 8
radio input "true"
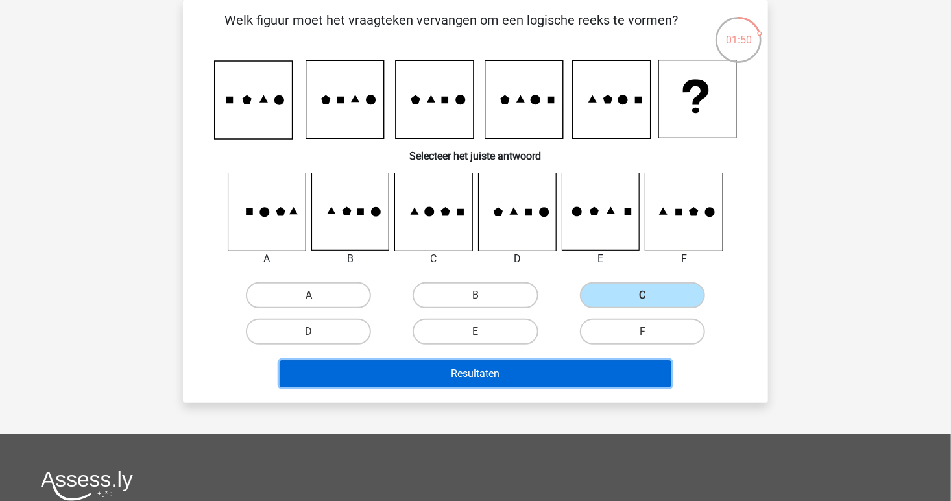
click at [528, 366] on button "Resultaten" at bounding box center [475, 373] width 392 height 27
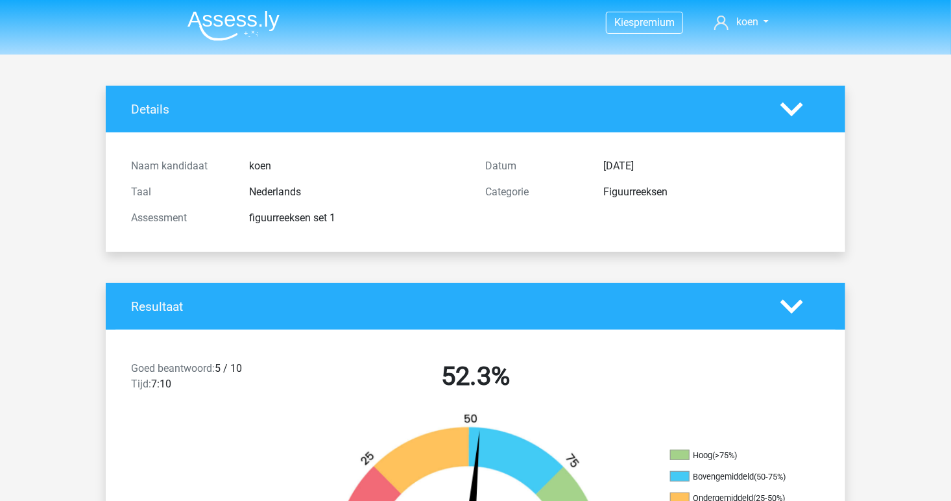
click at [244, 31] on img at bounding box center [233, 25] width 92 height 30
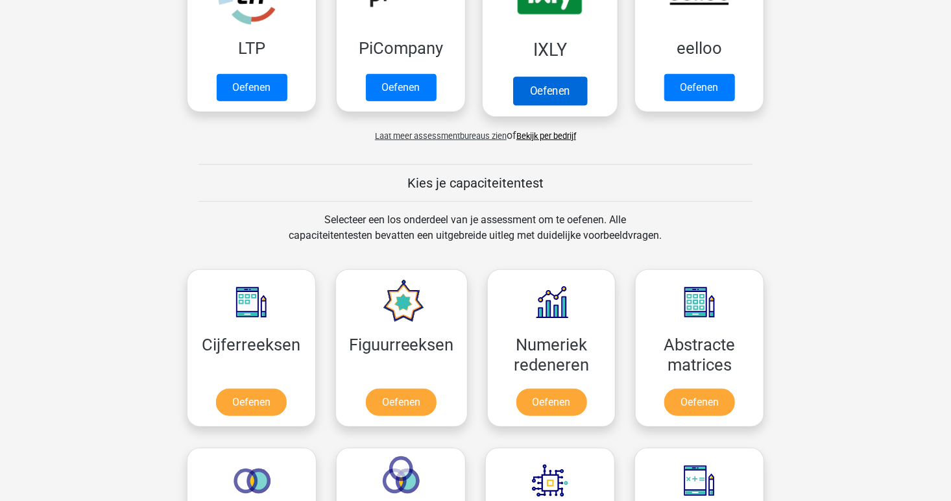
scroll to position [405, 0]
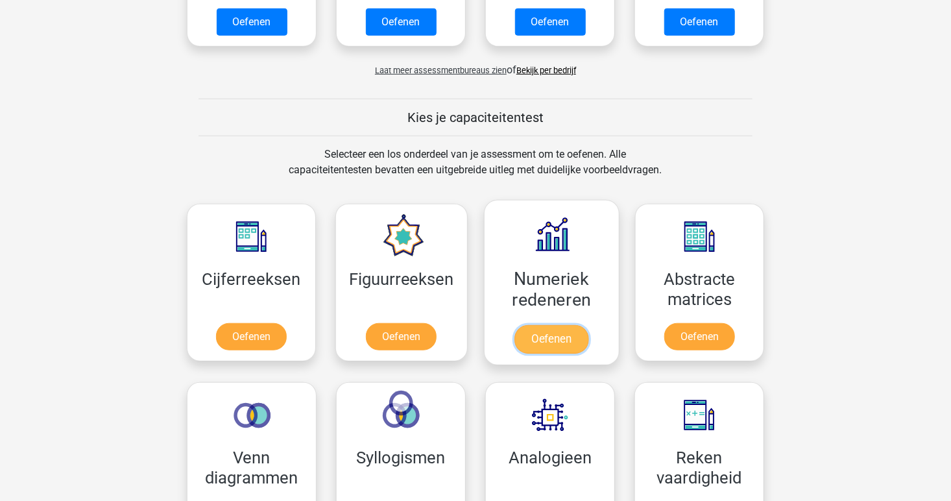
click at [558, 333] on link "Oefenen" at bounding box center [551, 339] width 74 height 29
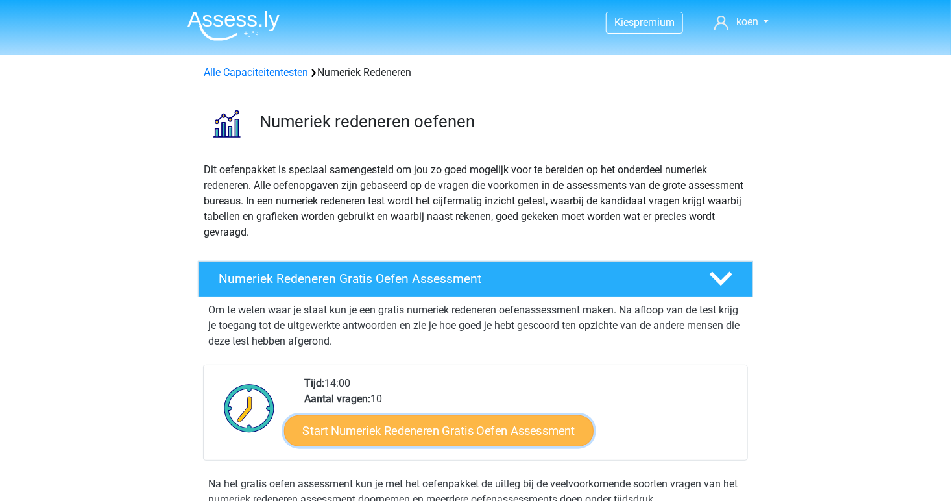
click at [475, 429] on link "Start Numeriek Redeneren Gratis Oefen Assessment" at bounding box center [438, 429] width 309 height 31
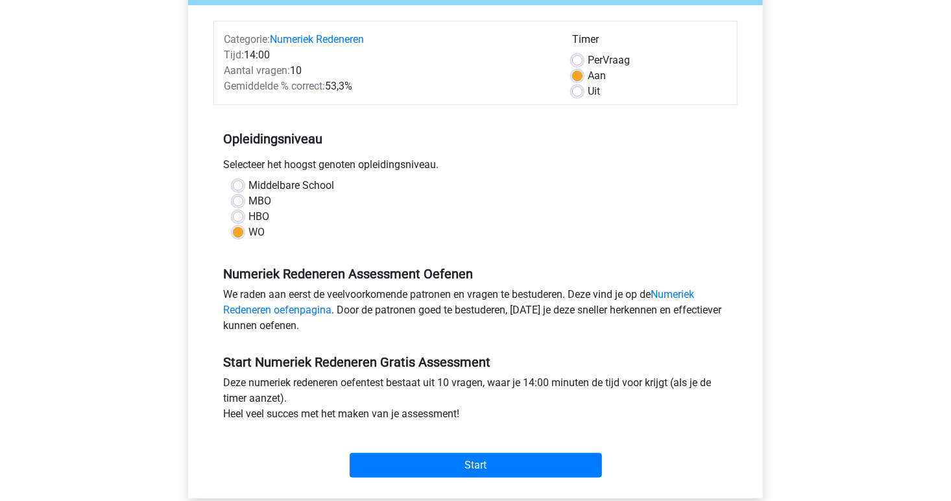
scroll to position [158, 0]
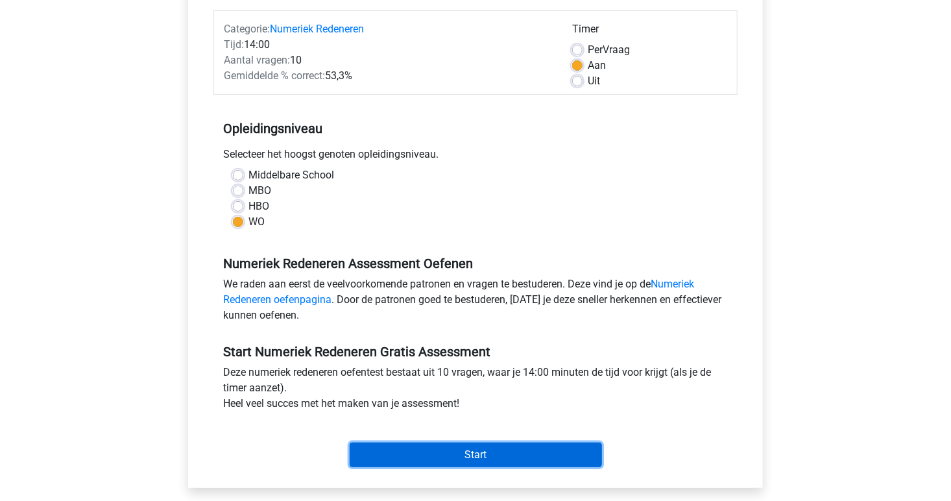
click at [450, 451] on input "Start" at bounding box center [476, 454] width 252 height 25
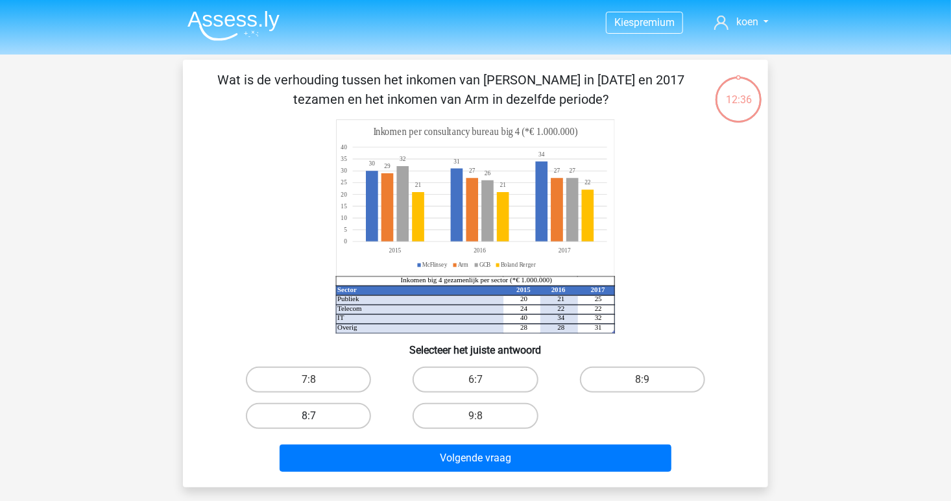
click at [355, 416] on label "8:7" at bounding box center [308, 416] width 125 height 26
click at [317, 416] on input "8:7" at bounding box center [313, 420] width 8 height 8
radio input "true"
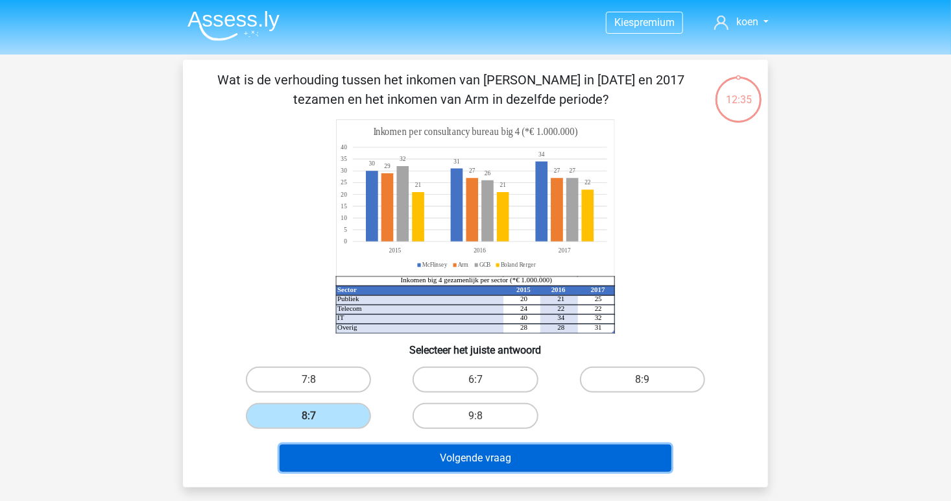
click at [410, 444] on button "Volgende vraag" at bounding box center [475, 457] width 392 height 27
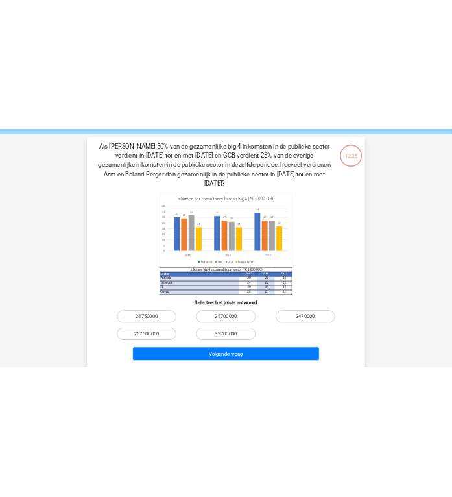
scroll to position [60, 0]
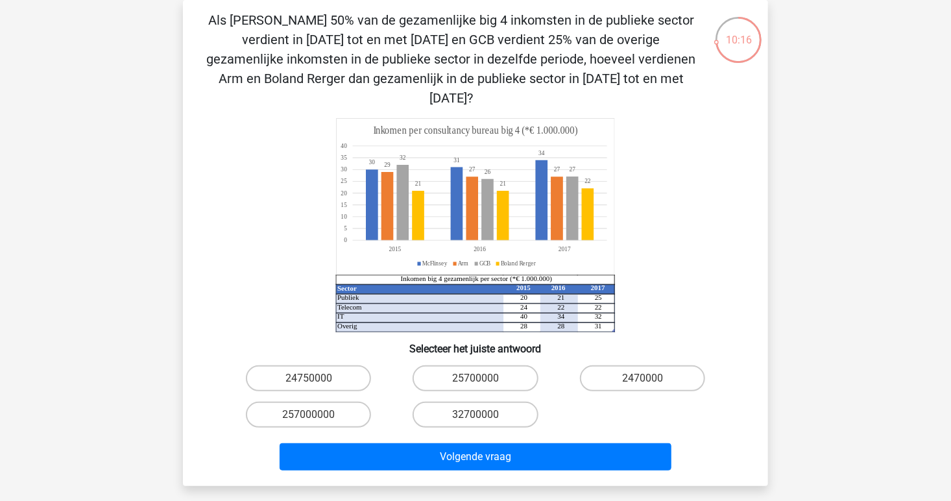
drag, startPoint x: 320, startPoint y: 364, endPoint x: 208, endPoint y: 298, distance: 129.3
click at [208, 298] on div "Sector 2015 2016 2017 Publiek 20 21 25 Telecom 24 22 22 IT 40 34 32 Overig 28 2…" at bounding box center [475, 225] width 543 height 214
click at [459, 365] on label "25700000" at bounding box center [474, 378] width 125 height 26
click at [475, 378] on input "25700000" at bounding box center [479, 382] width 8 height 8
radio input "true"
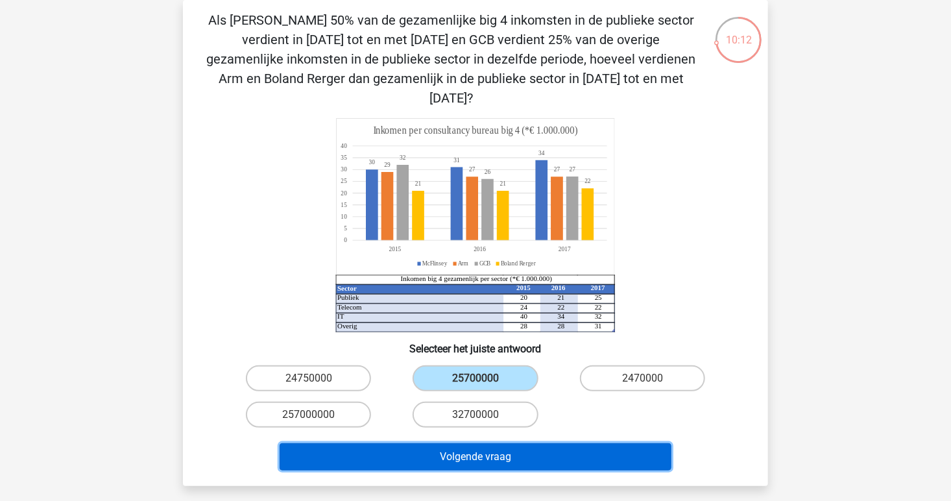
click at [480, 445] on button "Volgende vraag" at bounding box center [475, 456] width 392 height 27
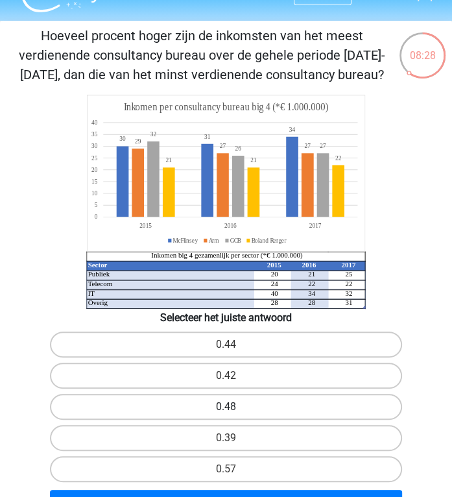
scroll to position [26, 0]
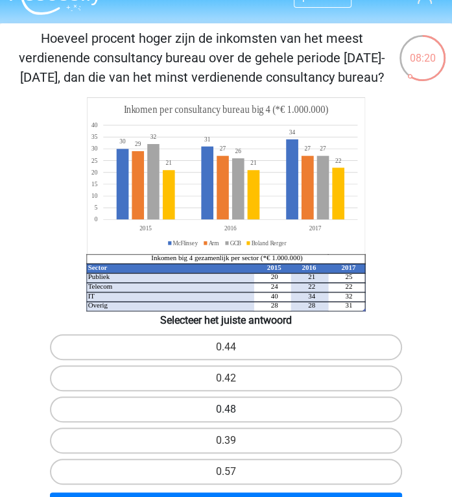
click at [222, 403] on label "0.48" at bounding box center [226, 409] width 352 height 26
click at [226, 409] on input "0.48" at bounding box center [230, 413] width 8 height 8
radio input "true"
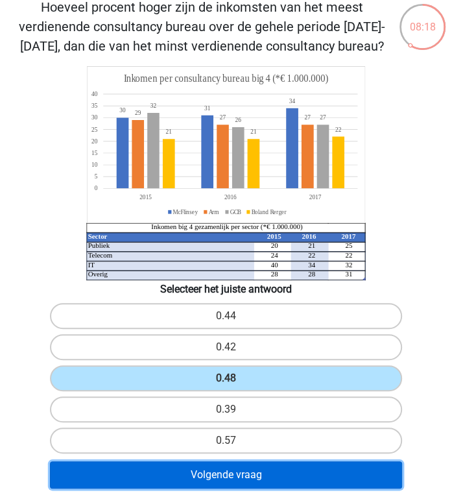
click at [219, 477] on button "Volgende vraag" at bounding box center [226, 474] width 352 height 27
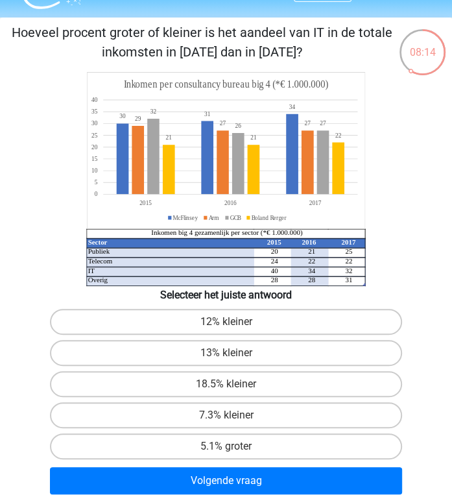
scroll to position [32, 0]
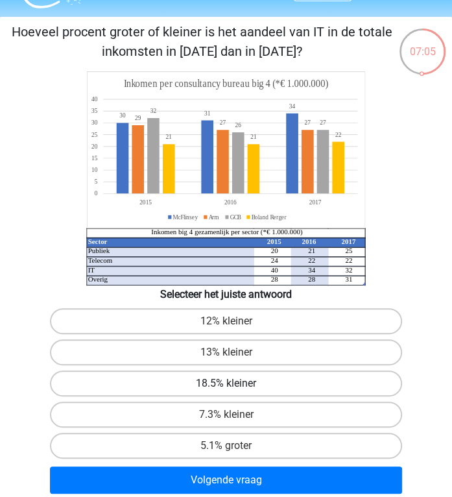
click at [230, 381] on label "18.5% kleiner" at bounding box center [226, 383] width 352 height 26
click at [230, 383] on input "18.5% kleiner" at bounding box center [230, 387] width 8 height 8
radio input "true"
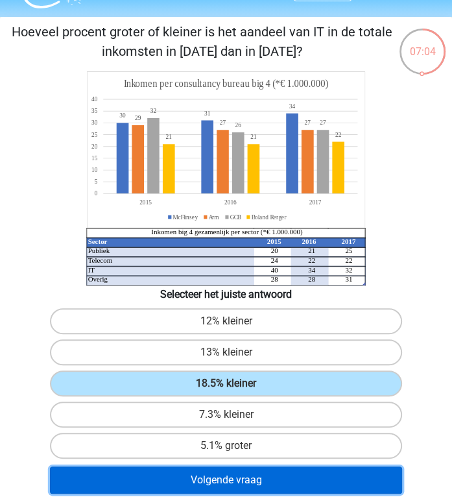
click at [220, 476] on button "Volgende vraag" at bounding box center [226, 479] width 352 height 27
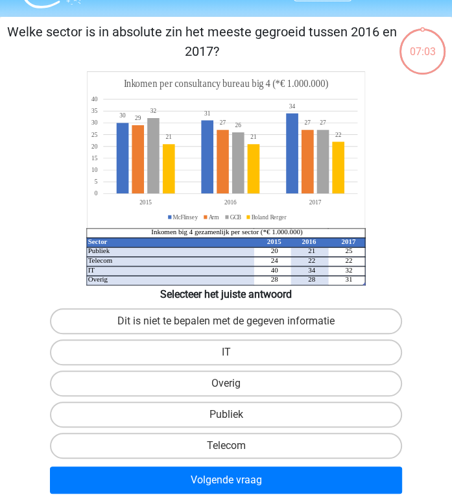
scroll to position [49, 0]
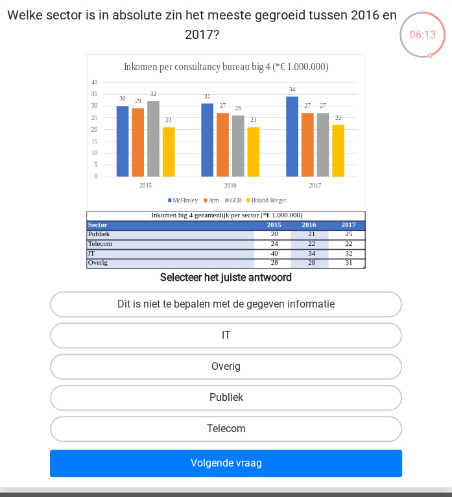
click at [163, 399] on label "Publiek" at bounding box center [226, 398] width 352 height 26
click at [226, 399] on input "Publiek" at bounding box center [230, 402] width 8 height 8
radio input "true"
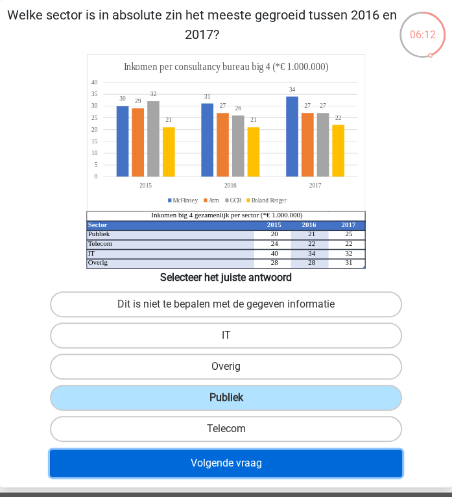
click at [165, 462] on button "Volgende vraag" at bounding box center [226, 462] width 352 height 27
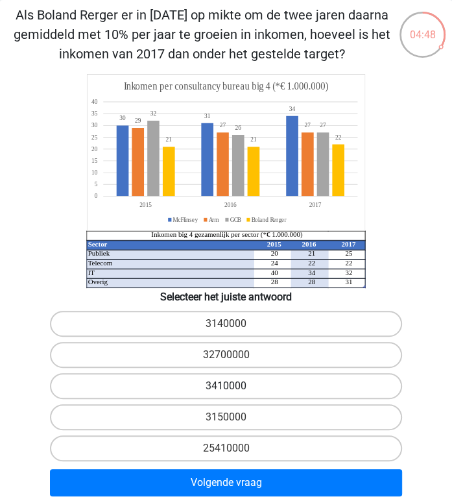
click at [246, 388] on label "3410000" at bounding box center [226, 386] width 352 height 26
click at [235, 388] on input "3410000" at bounding box center [230, 390] width 8 height 8
radio input "true"
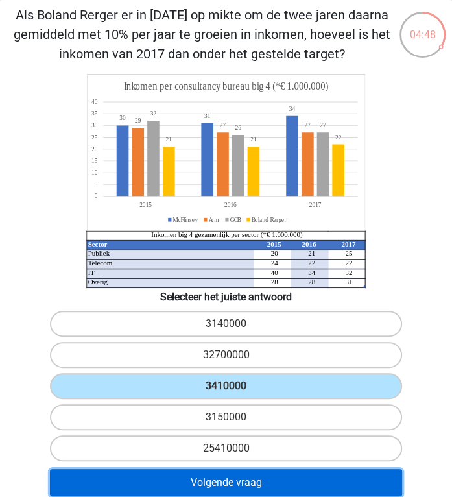
click at [235, 477] on button "Volgende vraag" at bounding box center [226, 482] width 352 height 27
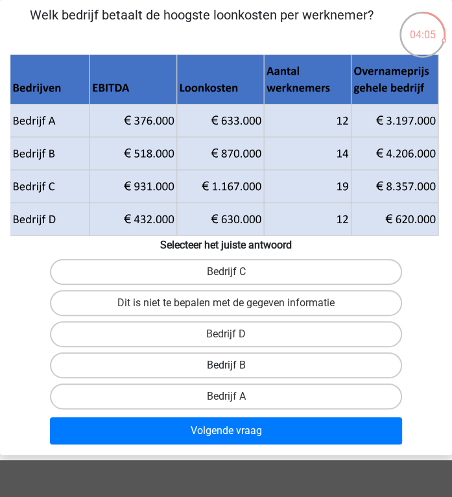
click at [253, 364] on label "Bedrijf B" at bounding box center [226, 365] width 352 height 26
click at [235, 365] on input "Bedrijf B" at bounding box center [230, 369] width 8 height 8
radio input "true"
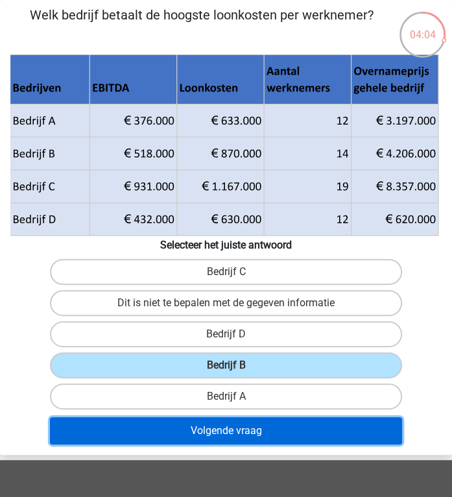
click at [244, 436] on button "Volgende vraag" at bounding box center [226, 430] width 352 height 27
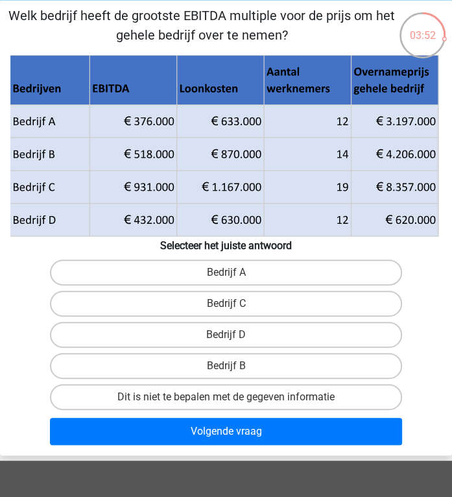
scroll to position [48, 0]
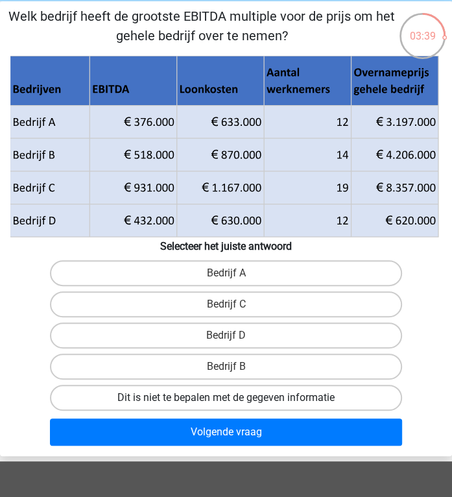
click at [270, 397] on label "Dit is niet te bepalen met de gegeven informatie" at bounding box center [226, 398] width 352 height 26
click at [235, 398] on input "Dit is niet te bepalen met de gegeven informatie" at bounding box center [230, 402] width 8 height 8
radio input "true"
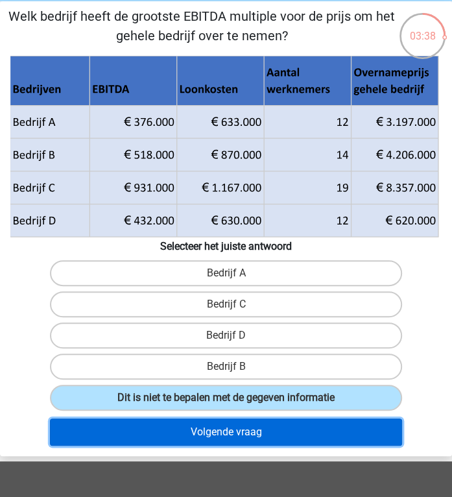
click at [270, 433] on button "Volgende vraag" at bounding box center [226, 431] width 352 height 27
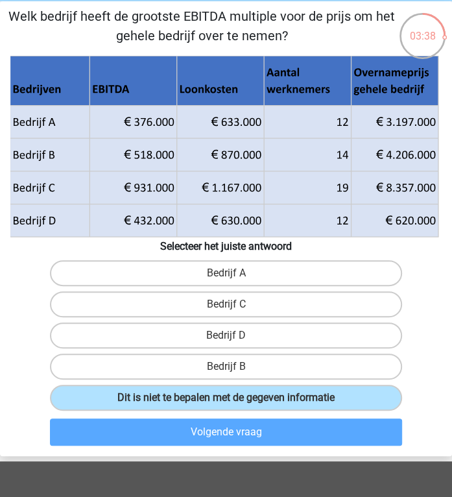
scroll to position [49, 0]
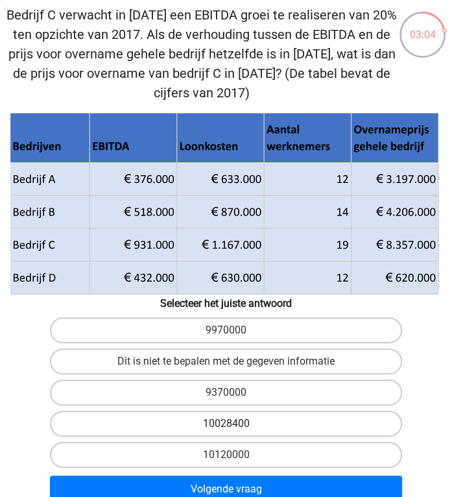
click at [316, 423] on label "10028400" at bounding box center [226, 423] width 352 height 26
click at [235, 423] on input "10028400" at bounding box center [230, 427] width 8 height 8
radio input "true"
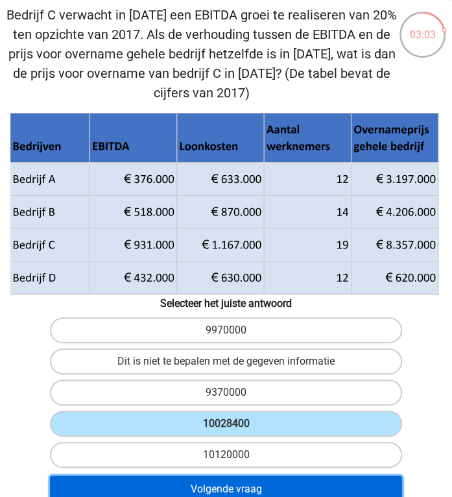
click at [281, 480] on button "Volgende vraag" at bounding box center [226, 488] width 352 height 27
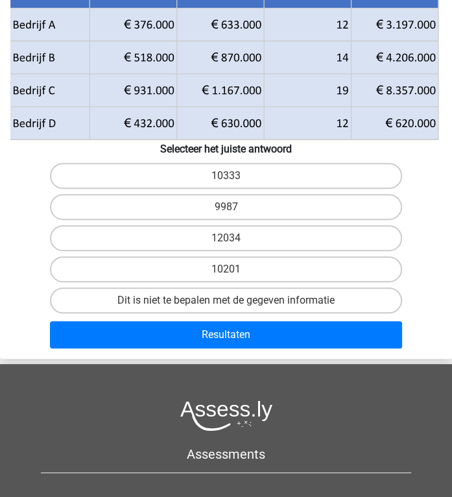
scroll to position [0, 0]
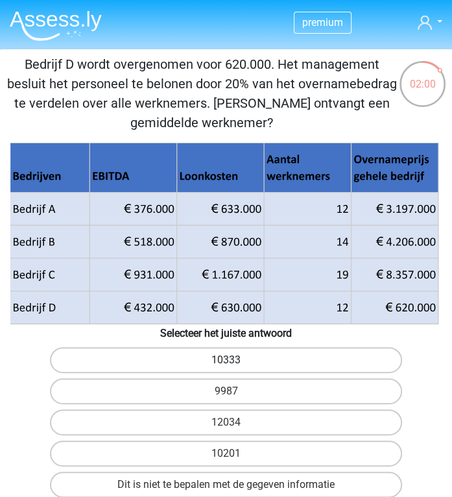
click at [217, 364] on label "10333" at bounding box center [226, 360] width 352 height 26
click at [226, 364] on input "10333" at bounding box center [230, 364] width 8 height 8
radio input "true"
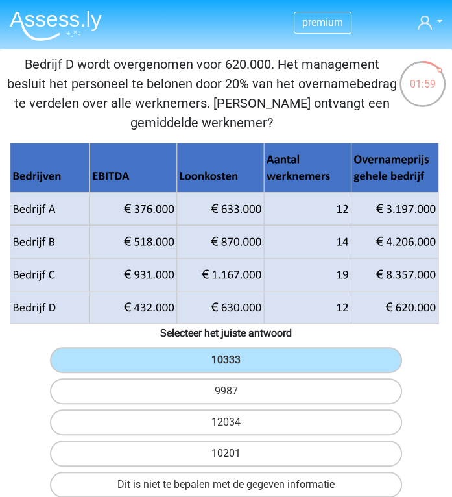
scroll to position [46, 0]
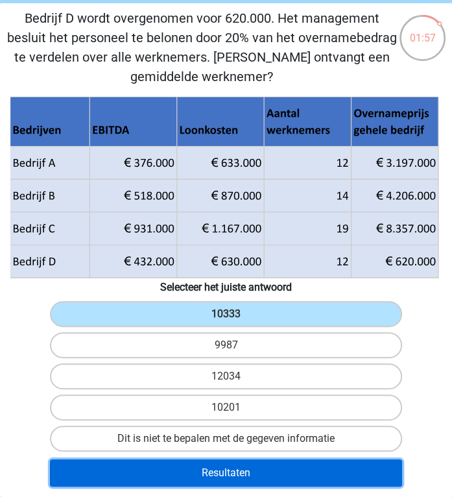
drag, startPoint x: 237, startPoint y: 460, endPoint x: 124, endPoint y: 481, distance: 115.4
click at [124, 481] on button "Resultaten" at bounding box center [226, 472] width 352 height 27
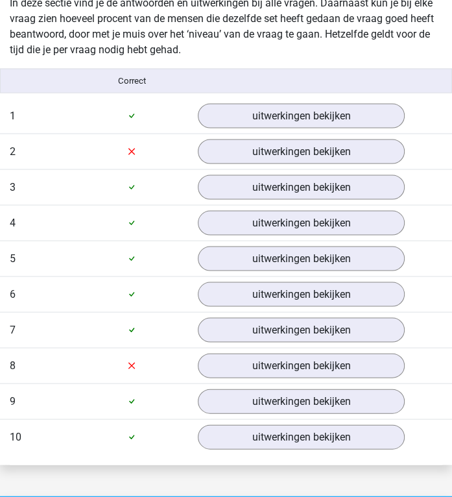
scroll to position [1074, 0]
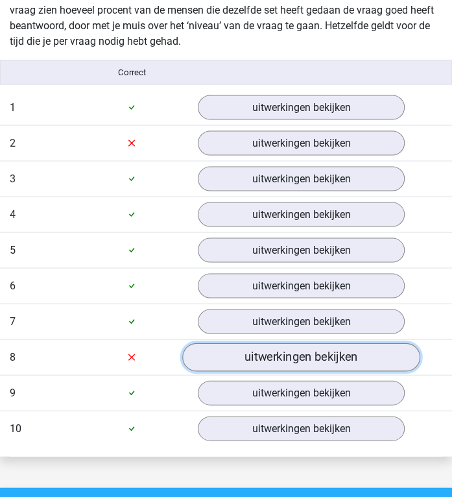
click at [243, 356] on link "uitwerkingen bekijken" at bounding box center [301, 356] width 237 height 29
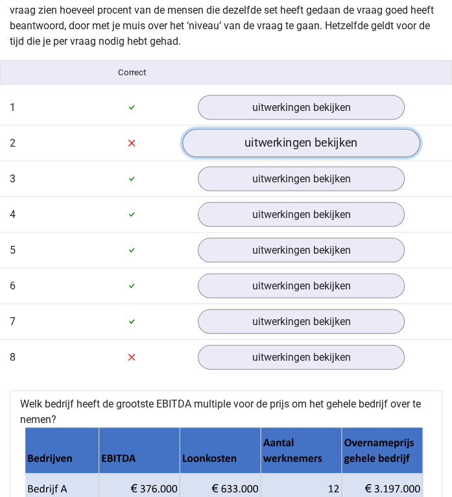
click at [264, 147] on link "uitwerkingen bekijken" at bounding box center [301, 142] width 237 height 29
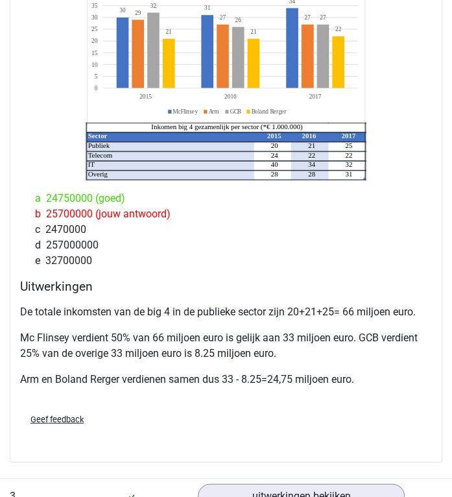
scroll to position [1357, 0]
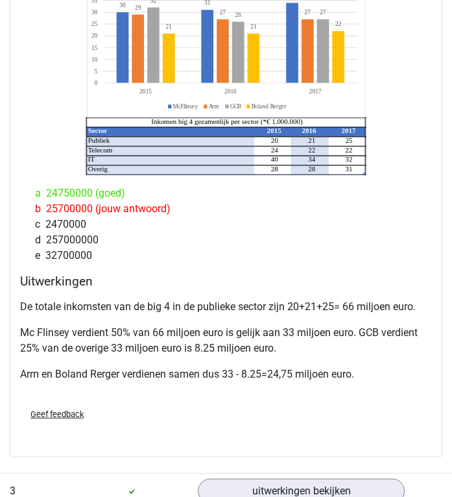
click at [193, 278] on h4 "Uitwerkingen" at bounding box center [226, 281] width 412 height 15
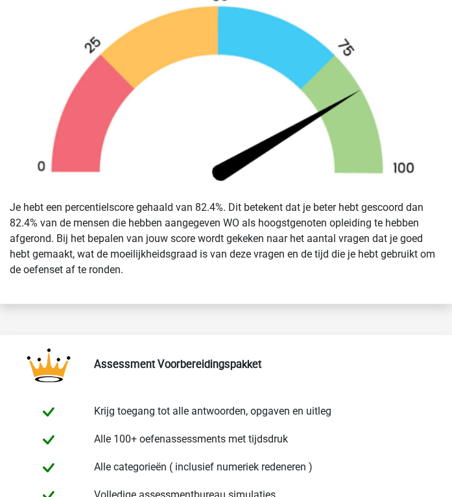
scroll to position [0, 0]
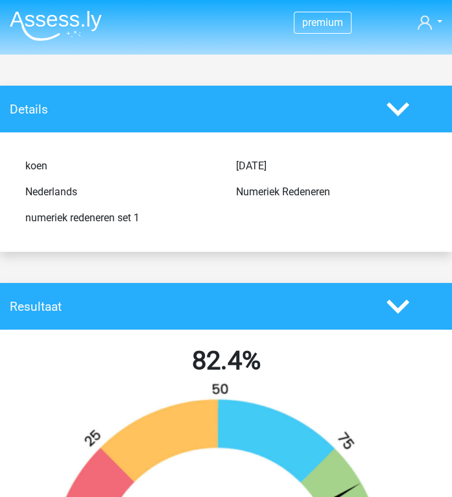
click at [48, 14] on img at bounding box center [56, 25] width 92 height 30
